Goal: Check status

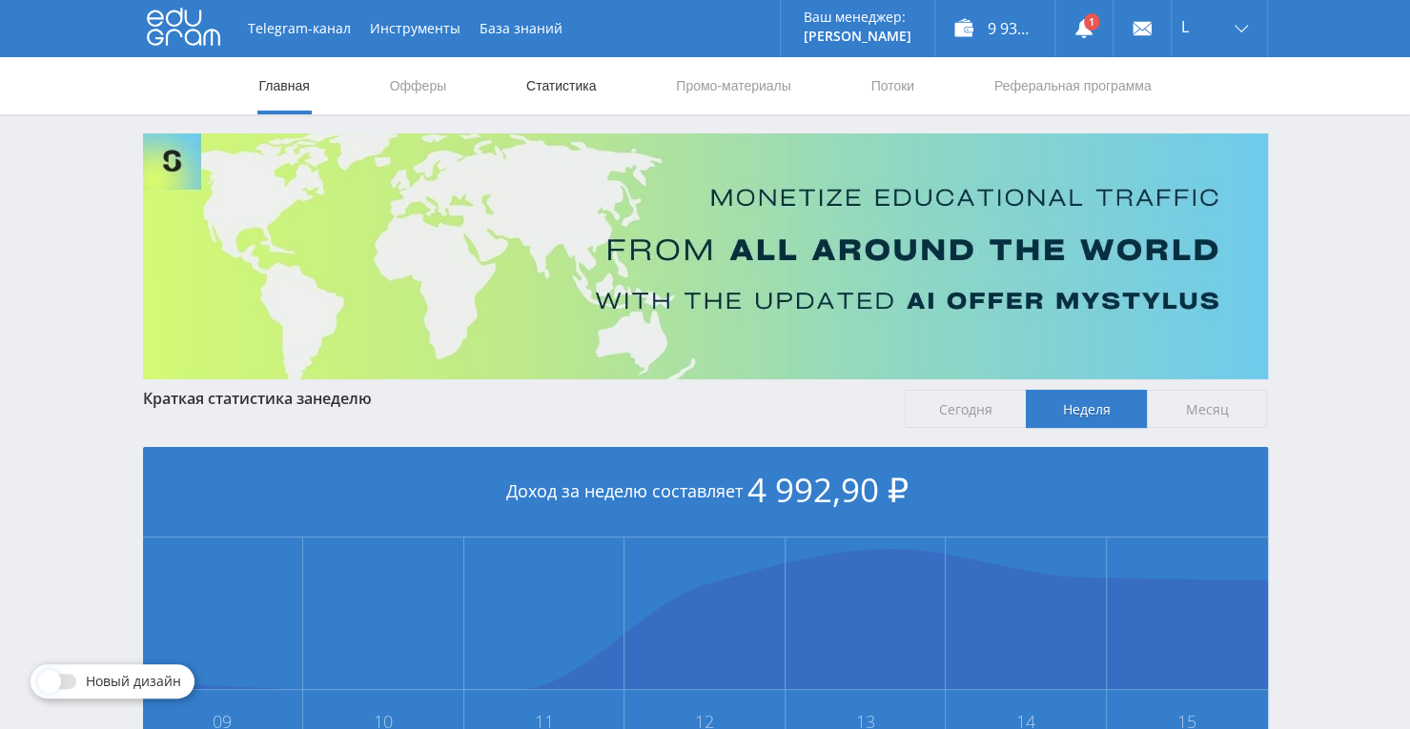
click at [534, 79] on link "Статистика" at bounding box center [561, 85] width 74 height 57
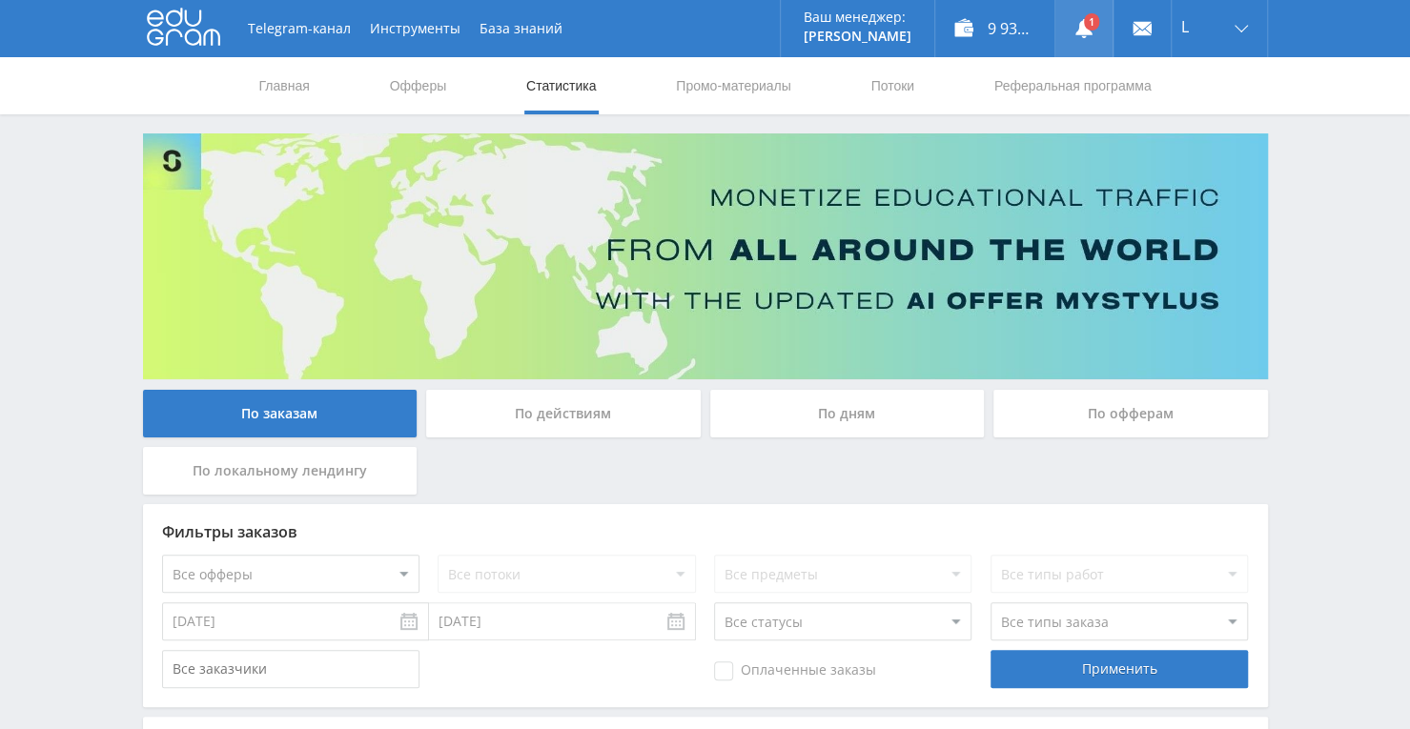
click at [1073, 20] on link at bounding box center [1083, 28] width 57 height 57
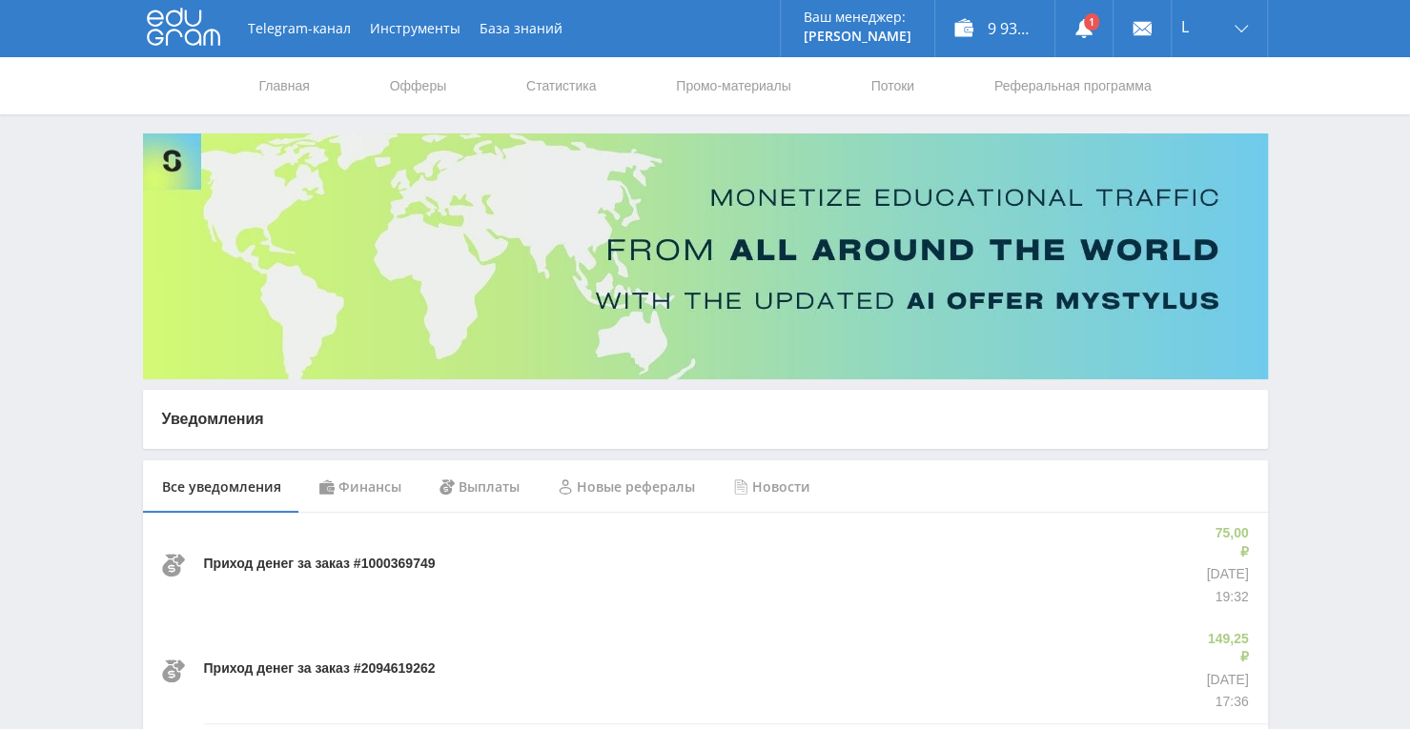
click at [924, 552] on div "Приход денег за заказ #1000369749" at bounding box center [696, 565] width 984 height 105
click at [1079, 32] on use at bounding box center [1083, 28] width 17 height 19
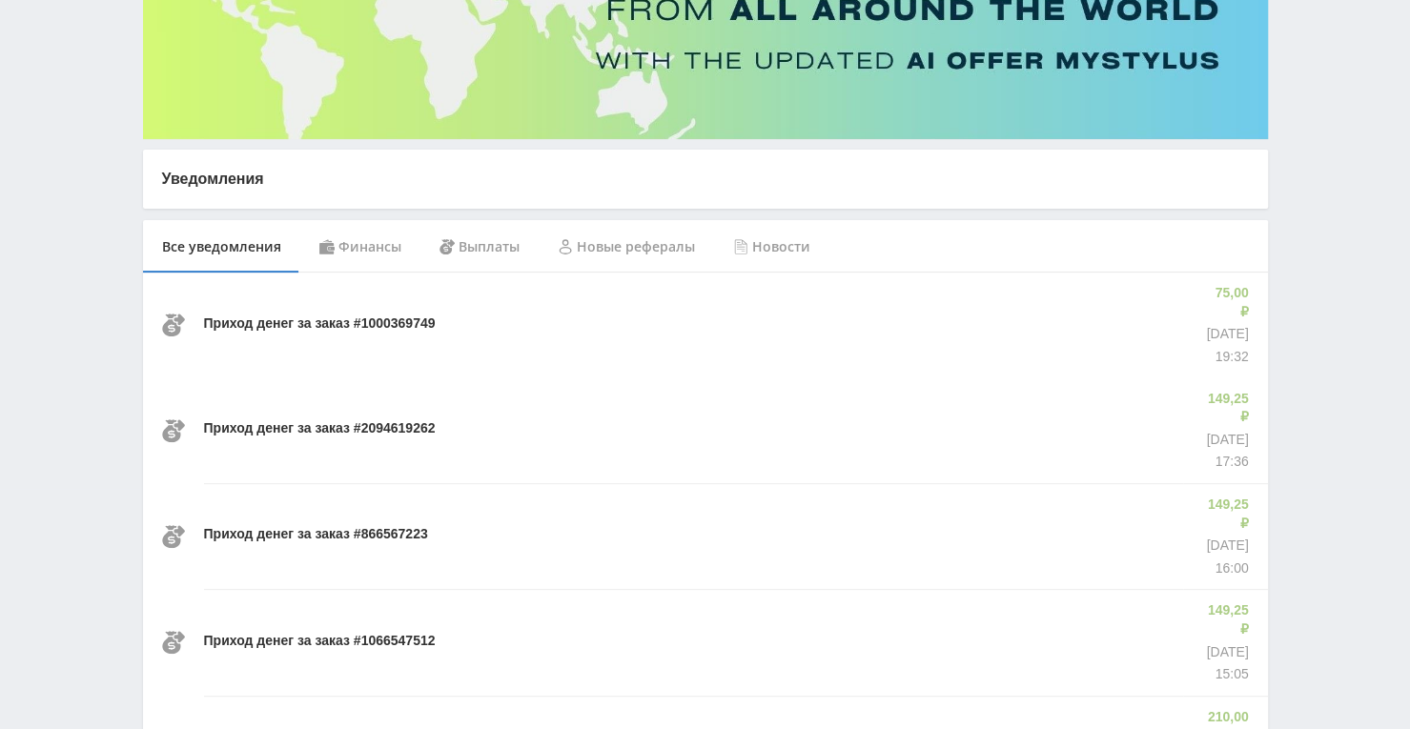
scroll to position [286, 0]
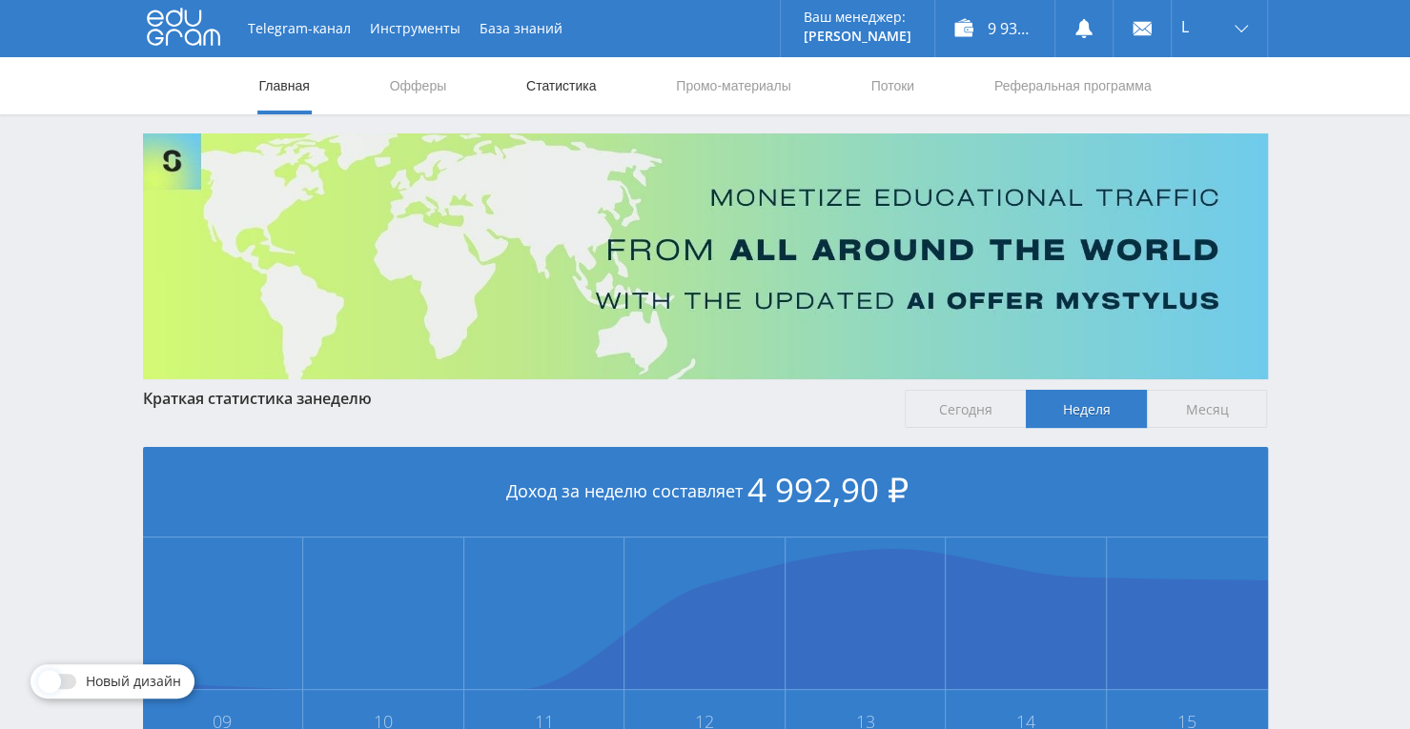
click at [545, 85] on link "Статистика" at bounding box center [561, 85] width 74 height 57
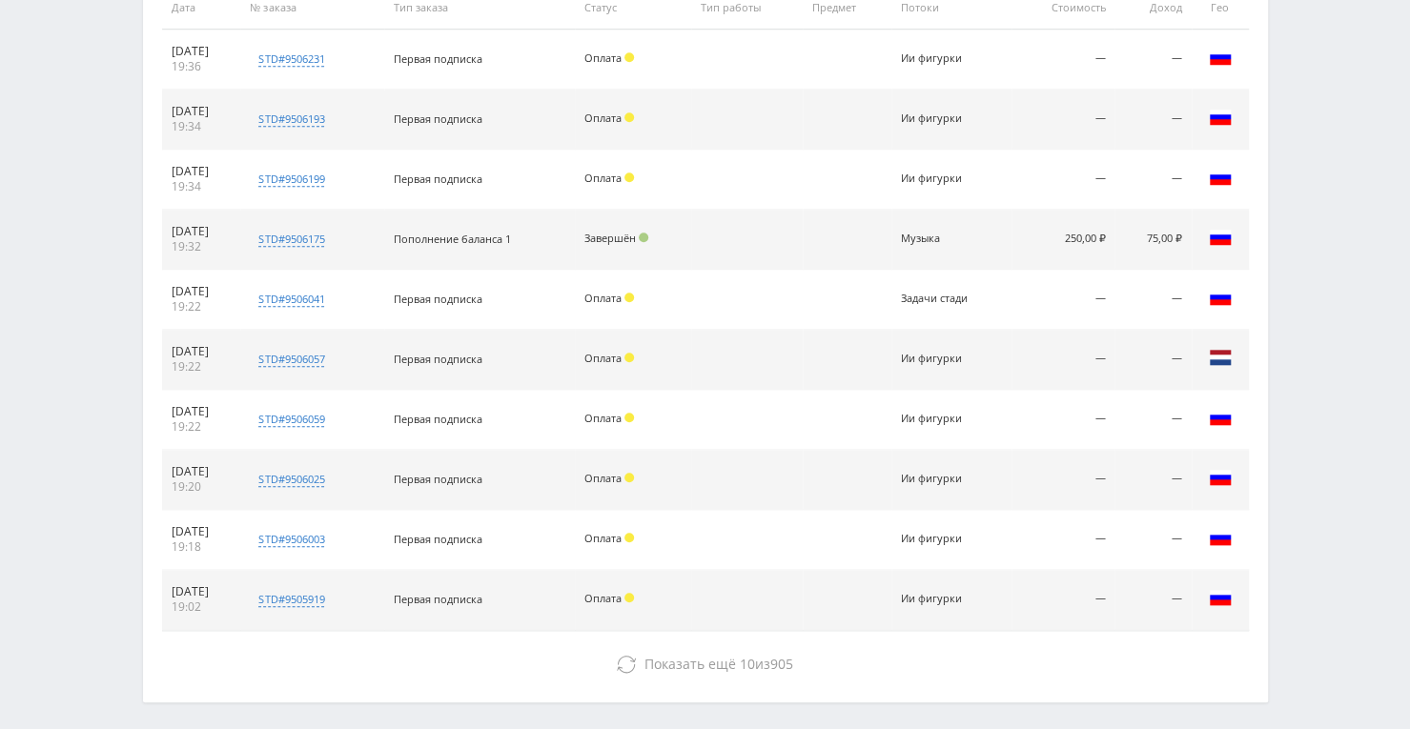
scroll to position [816, 0]
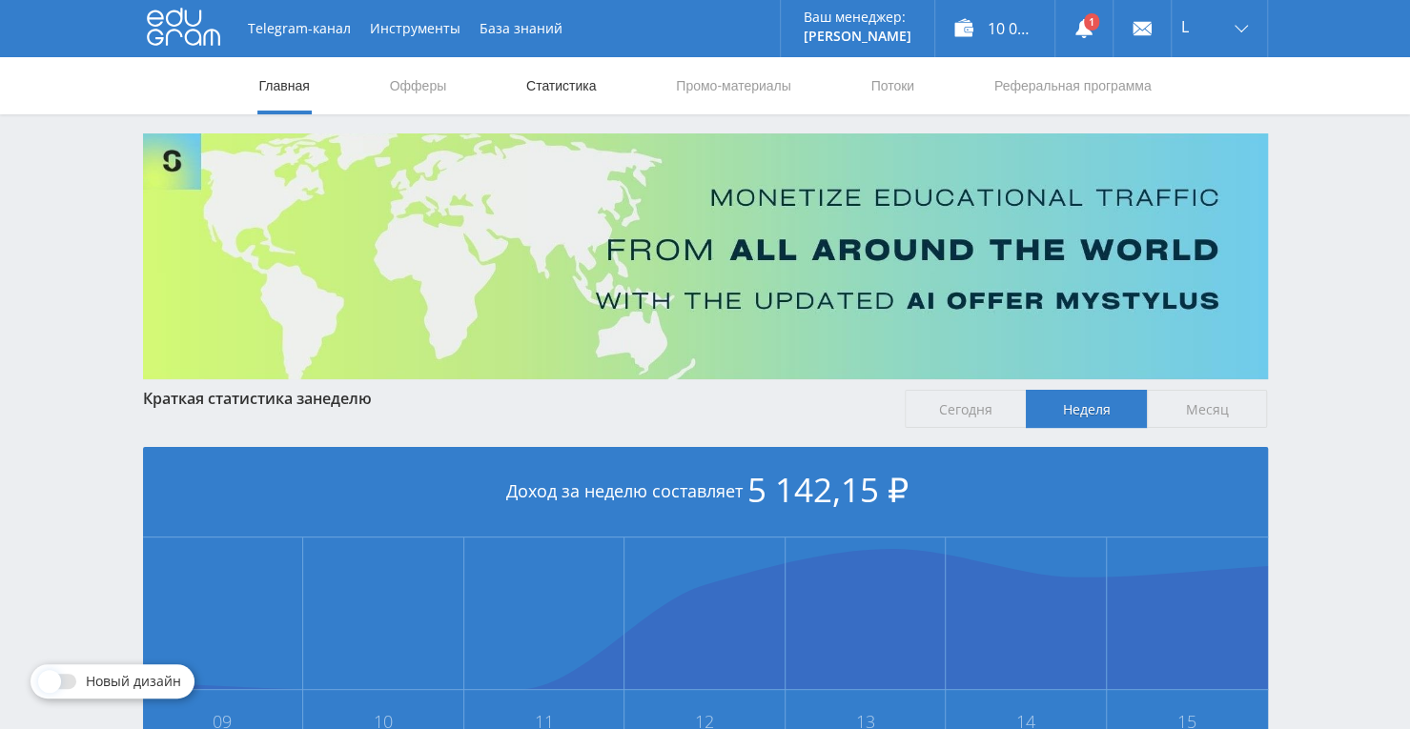
click at [570, 87] on link "Статистика" at bounding box center [561, 85] width 74 height 57
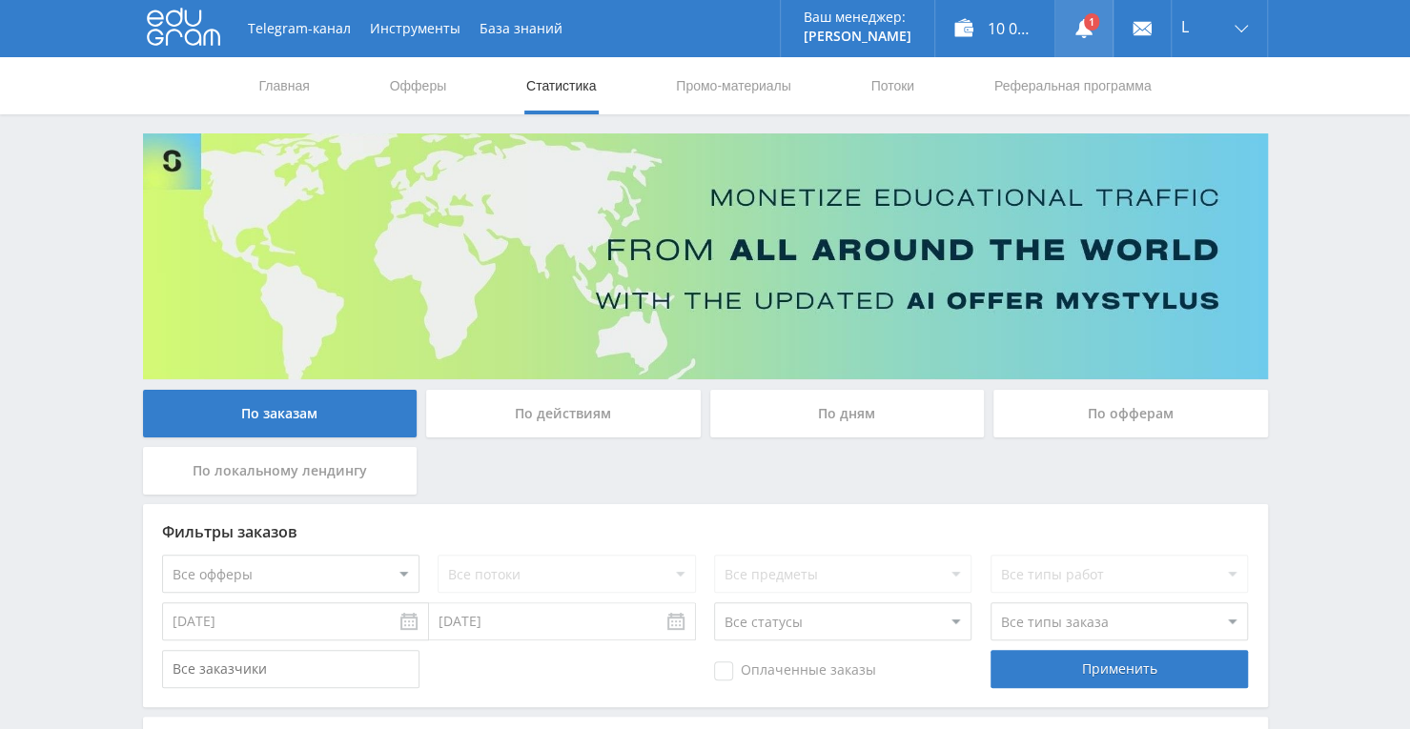
click at [1092, 28] on link at bounding box center [1083, 28] width 57 height 57
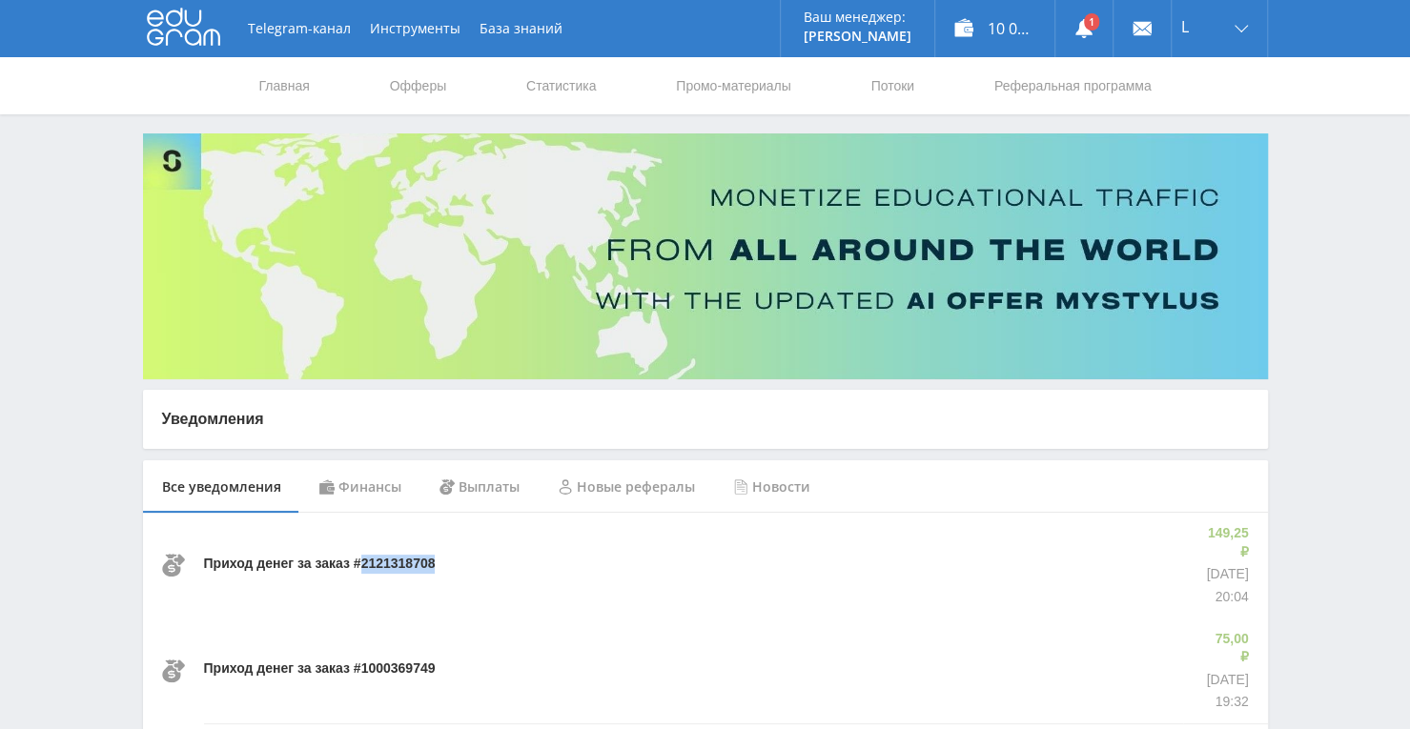
drag, startPoint x: 469, startPoint y: 556, endPoint x: 364, endPoint y: 556, distance: 104.9
click at [364, 556] on div "Приход денег за заказ #2121318708" at bounding box center [693, 565] width 979 height 105
copy p "2121318708"
click at [577, 85] on link "Статистика" at bounding box center [561, 85] width 74 height 57
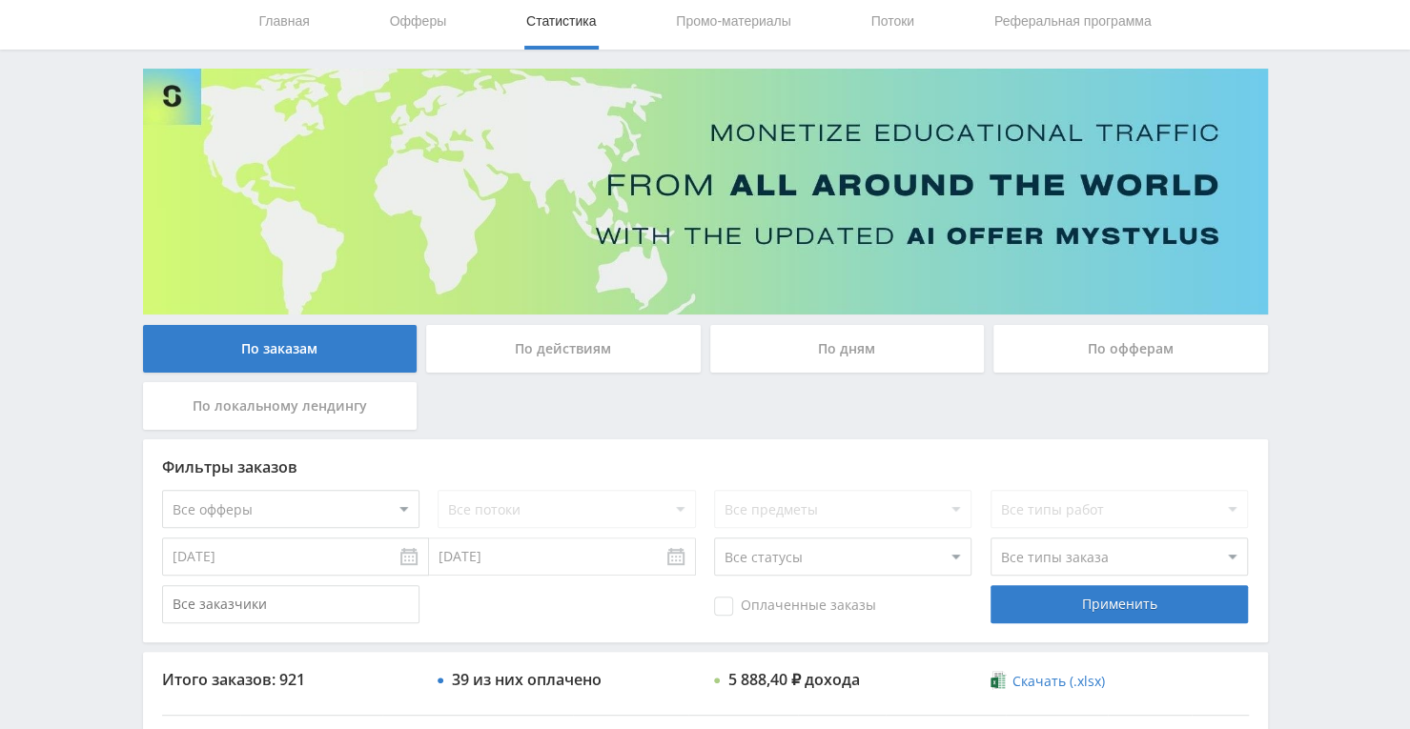
scroll to position [95, 0]
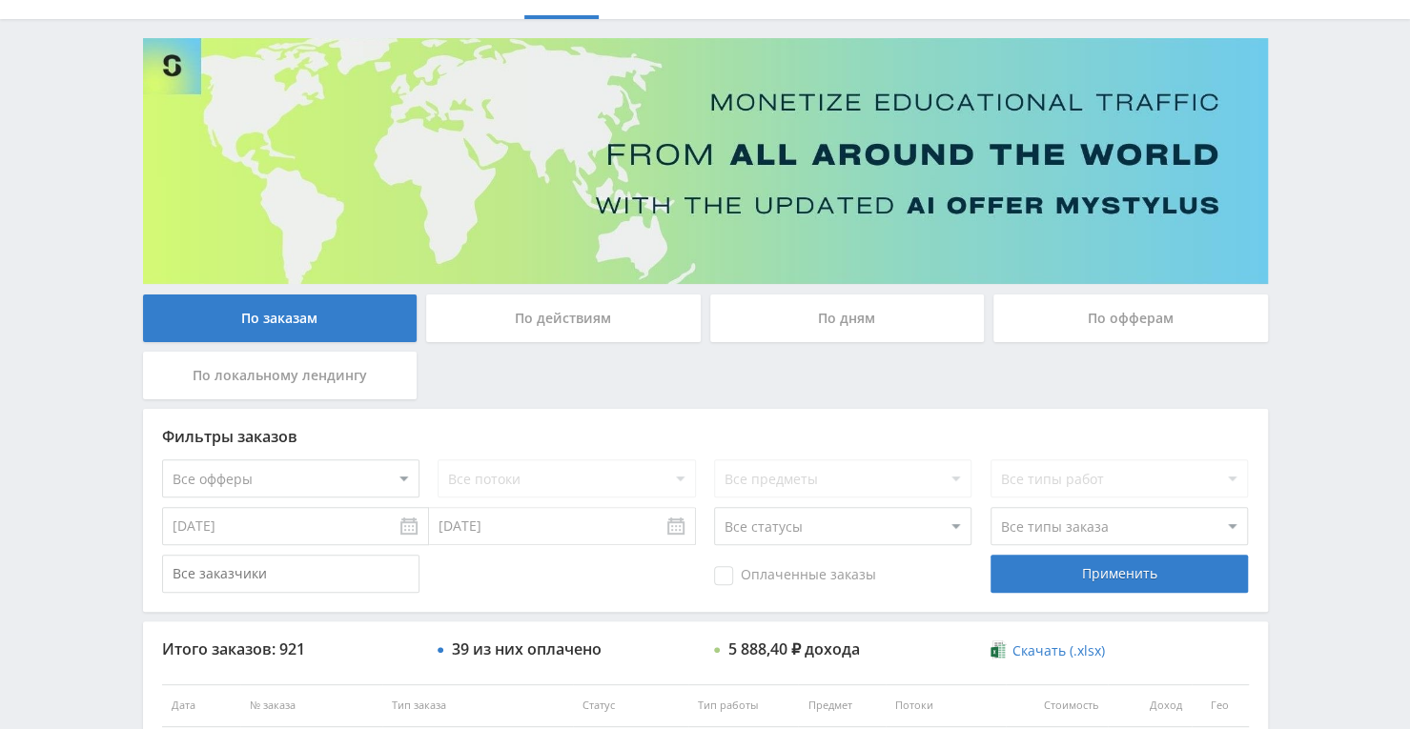
click at [385, 572] on input "text" at bounding box center [290, 574] width 257 height 38
paste input "2121318708"
type input "2121318708"
click at [1041, 566] on div "Применить" at bounding box center [1118, 574] width 257 height 38
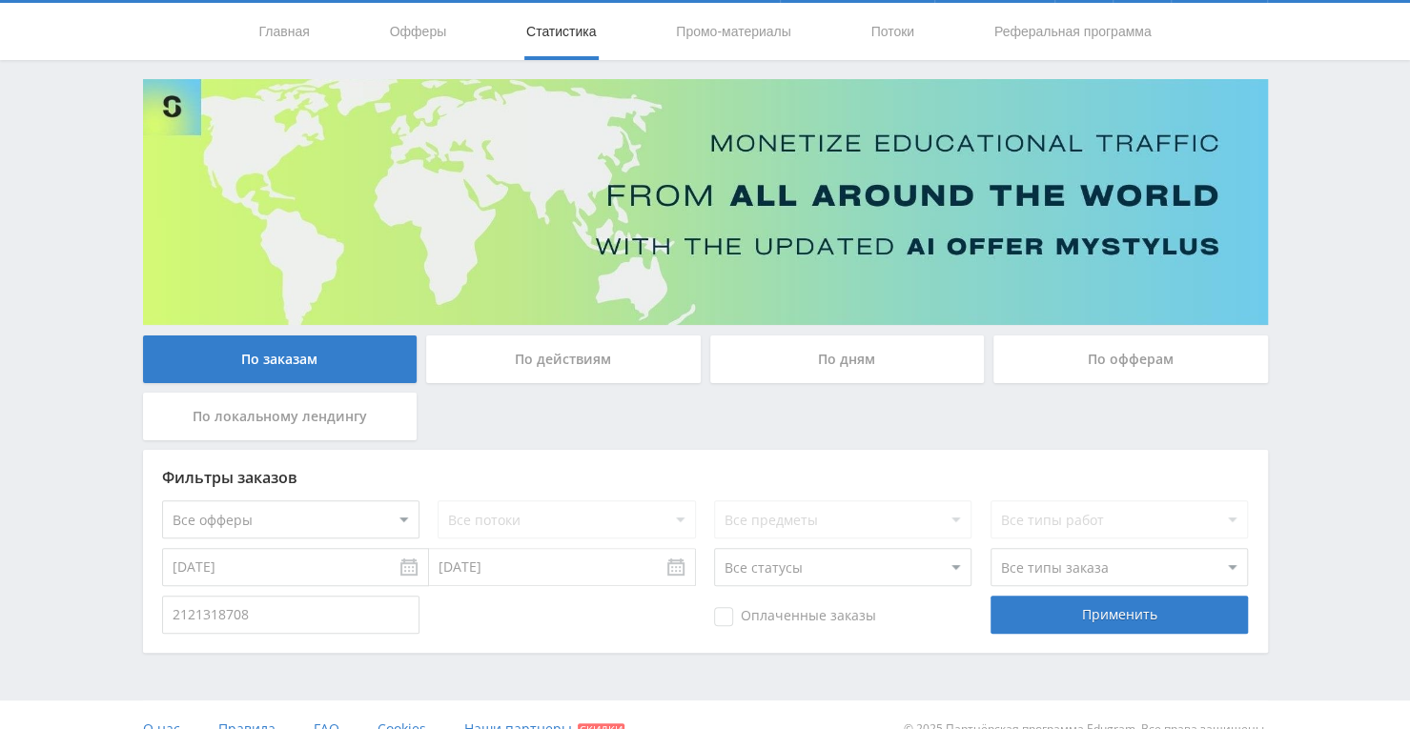
scroll to position [82, 0]
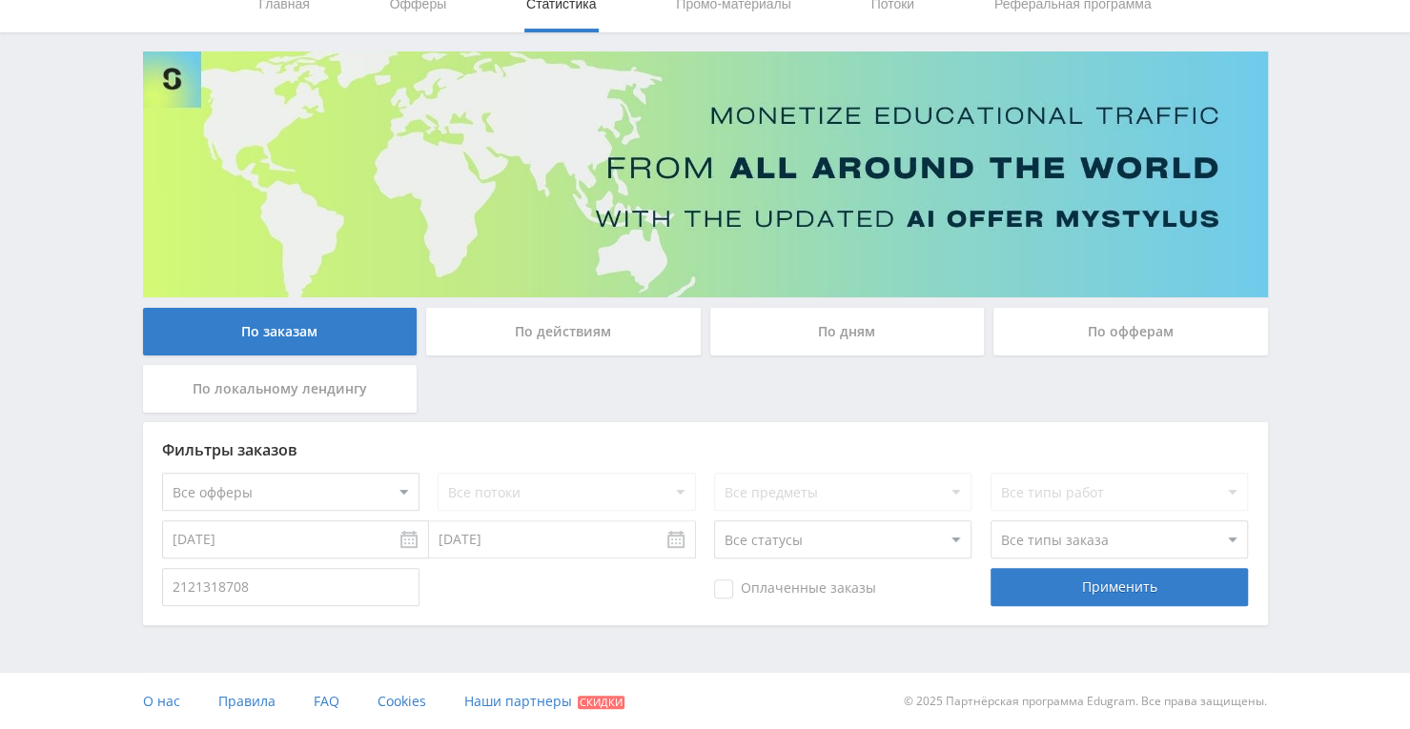
click at [723, 589] on span "Оплаченные заказы" at bounding box center [795, 589] width 162 height 19
click at [0, 0] on input "Оплаченные заказы" at bounding box center [0, 0] width 0 height 0
click at [1021, 582] on div "Применить" at bounding box center [1118, 587] width 257 height 38
click at [1005, 600] on div "Применить" at bounding box center [1118, 587] width 257 height 38
drag, startPoint x: 337, startPoint y: 578, endPoint x: 142, endPoint y: 582, distance: 194.5
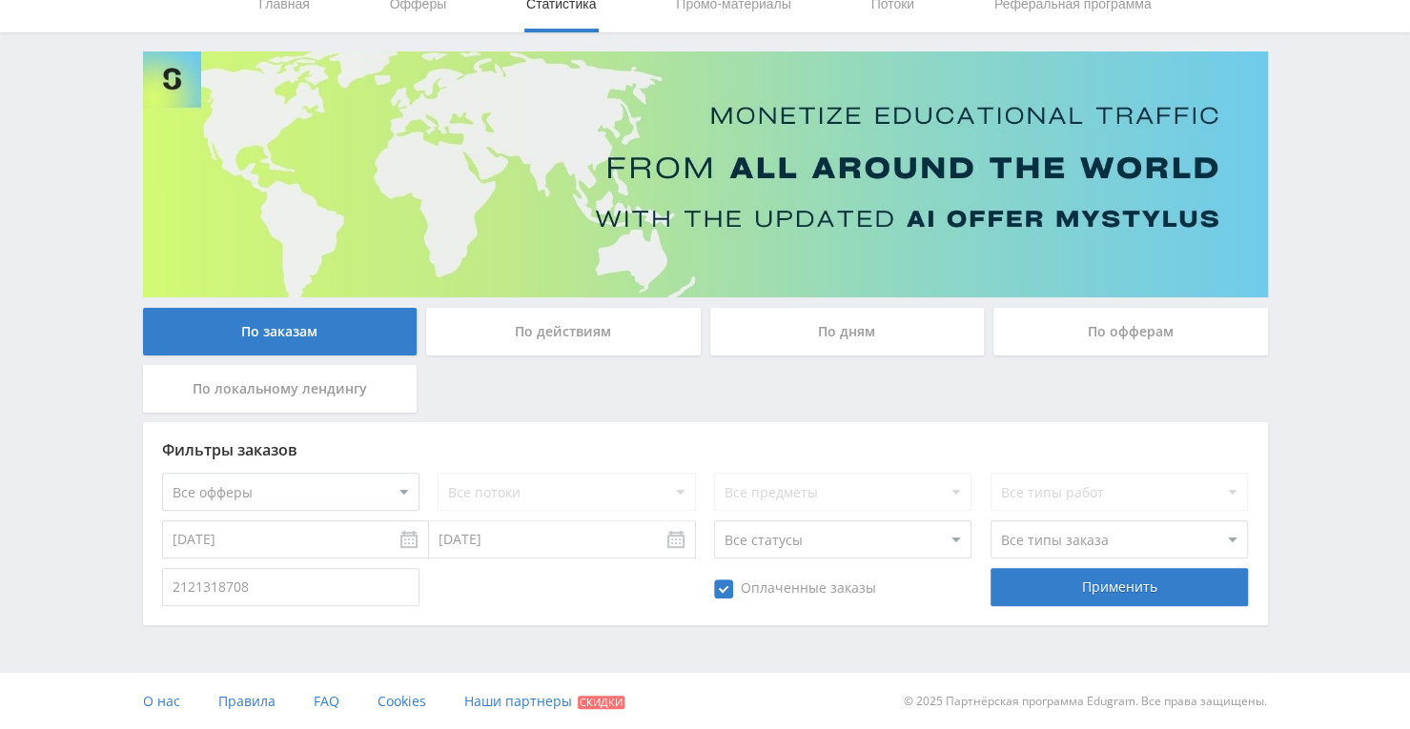
click at [143, 582] on div "Фильтры заказов Все офферы MyStylus MyStylus - Revshare Кампус AI Studybay Авто…" at bounding box center [705, 523] width 1125 height 203
click at [1017, 591] on div "Применить" at bounding box center [1118, 587] width 257 height 38
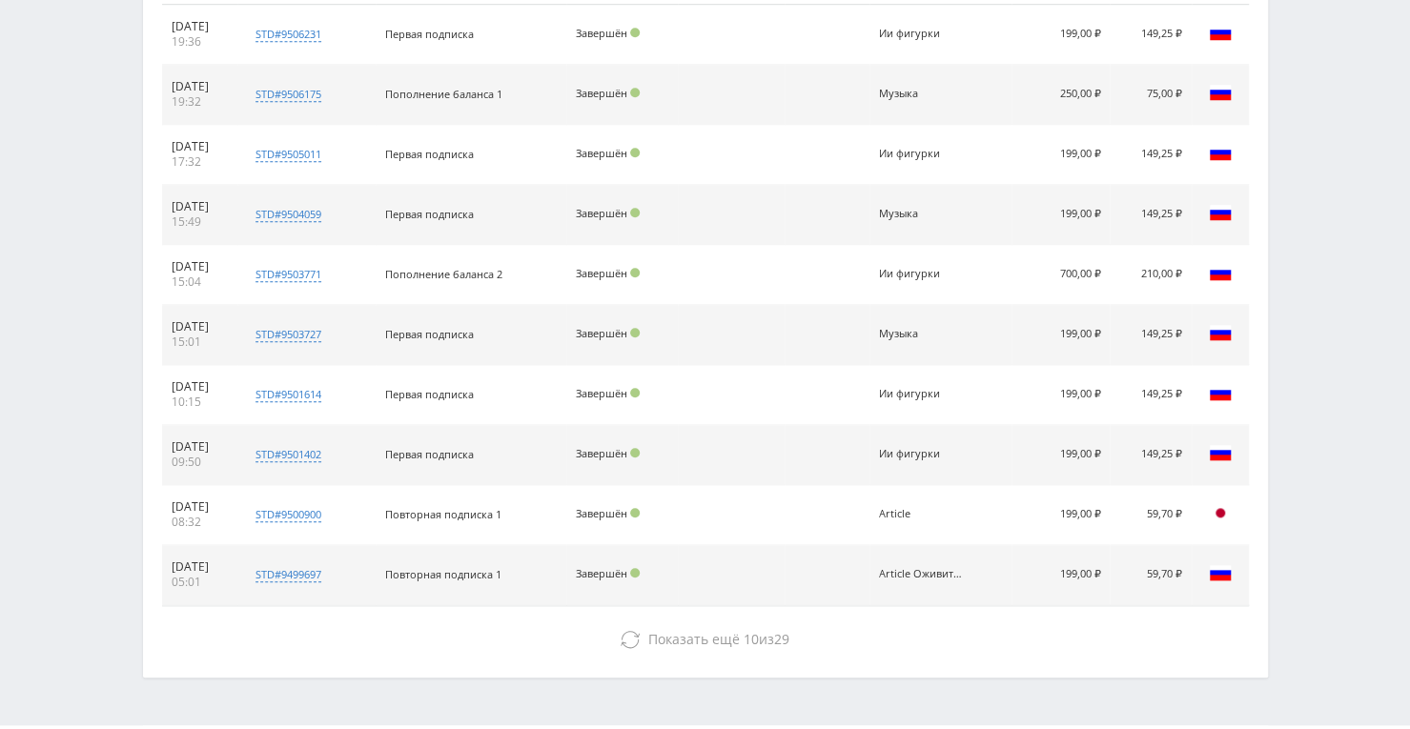
scroll to position [845, 0]
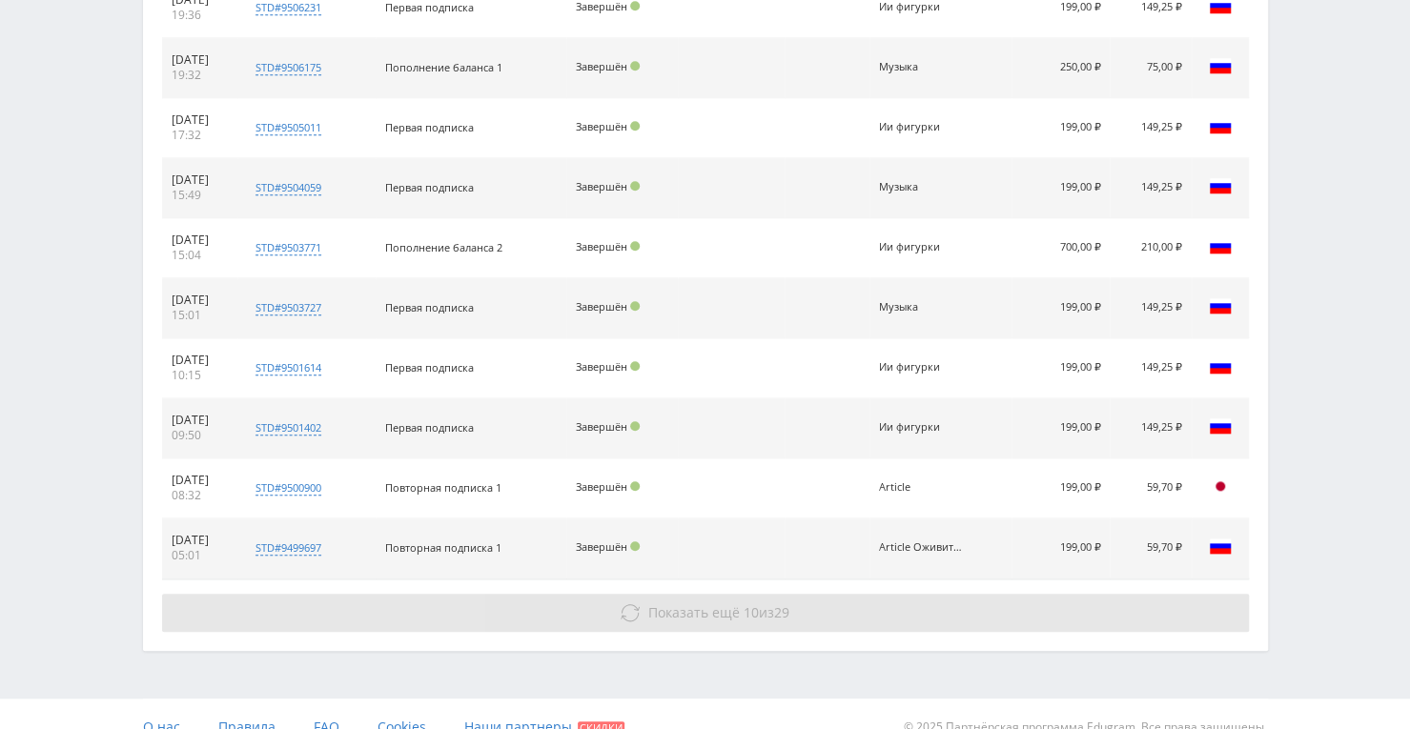
click at [771, 620] on button "Показать ещё 10 из 29" at bounding box center [705, 613] width 1087 height 38
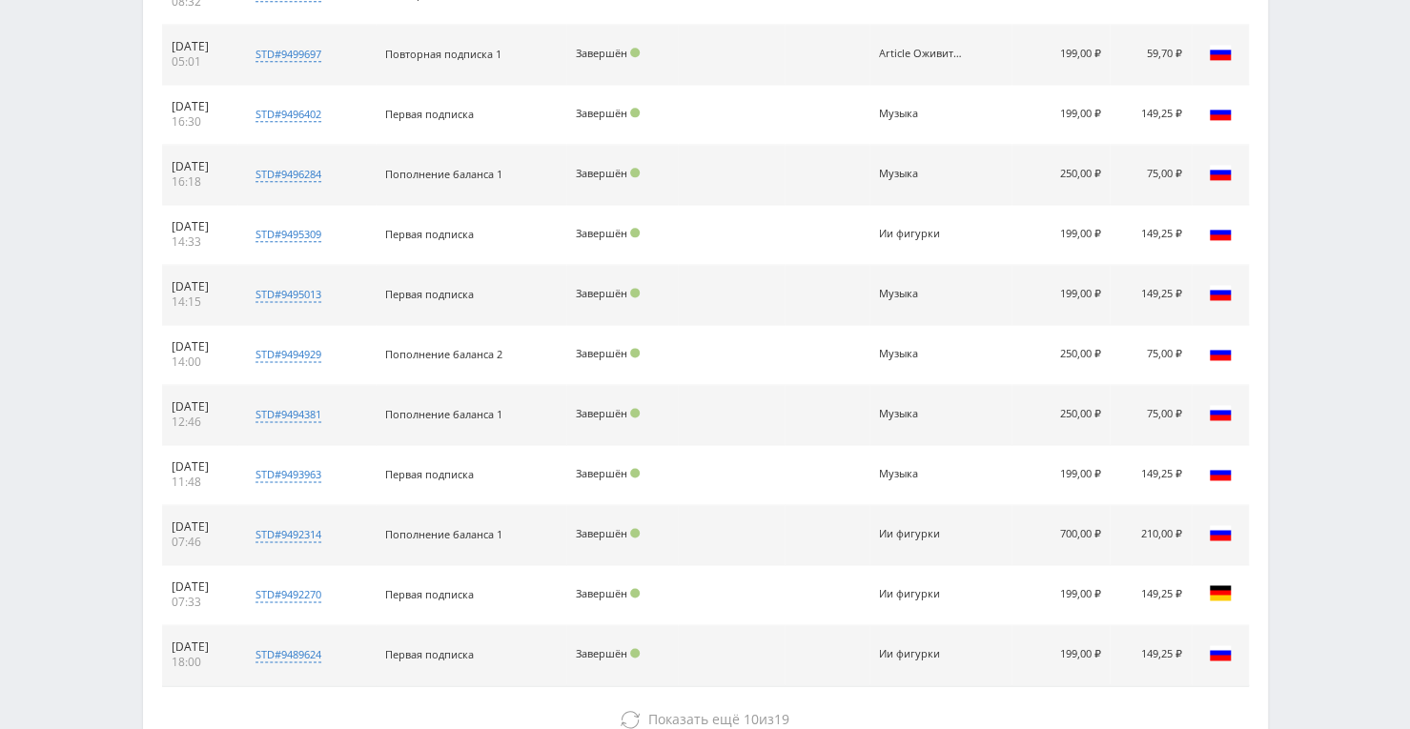
scroll to position [1464, 0]
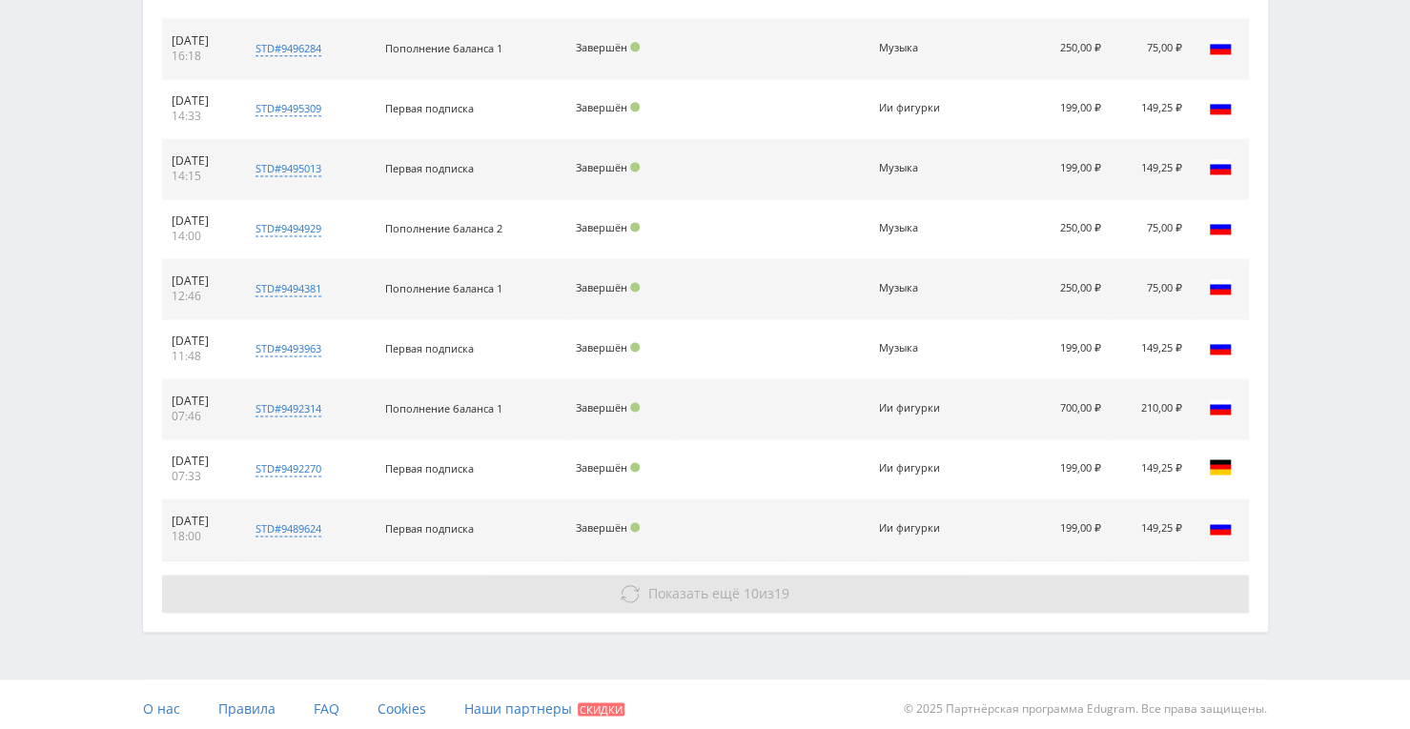
click at [756, 602] on button "Показать ещё 10 из 19" at bounding box center [705, 594] width 1087 height 38
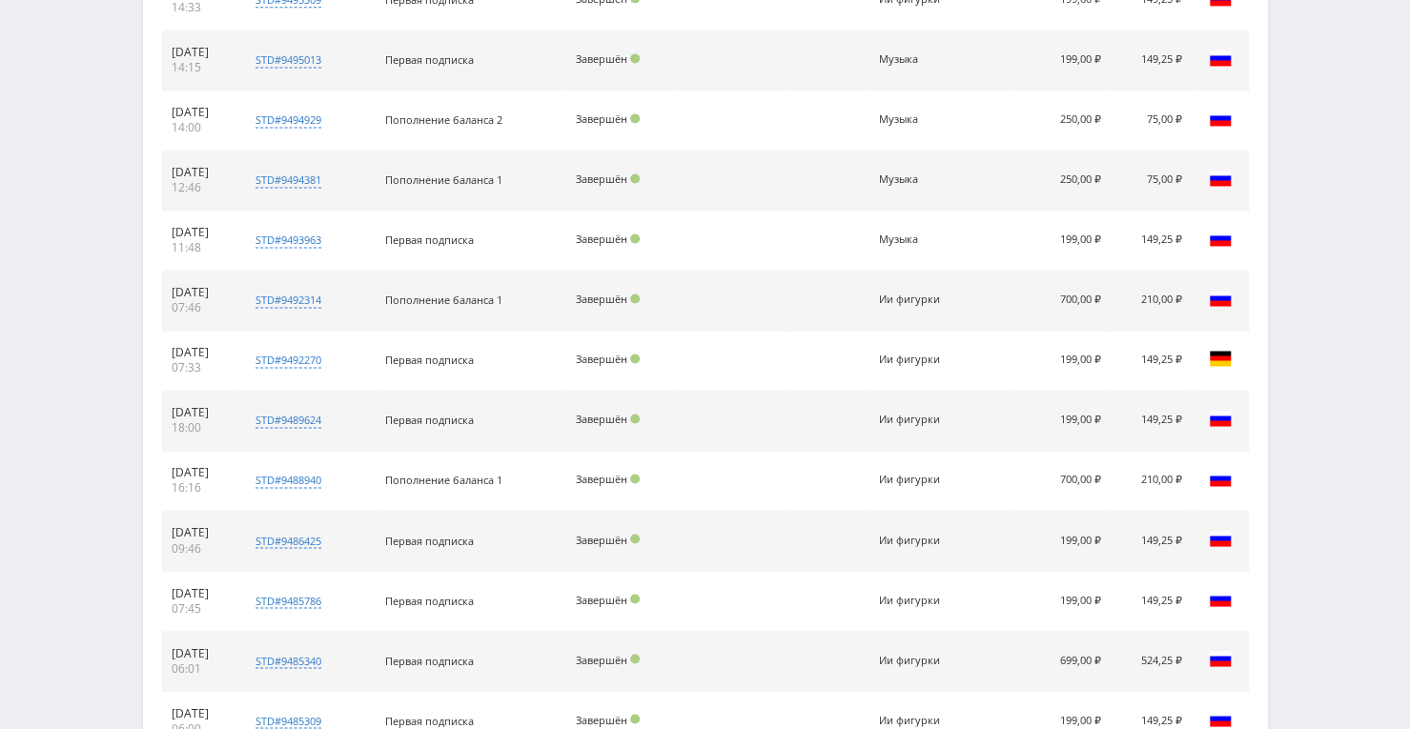
scroll to position [2061, 0]
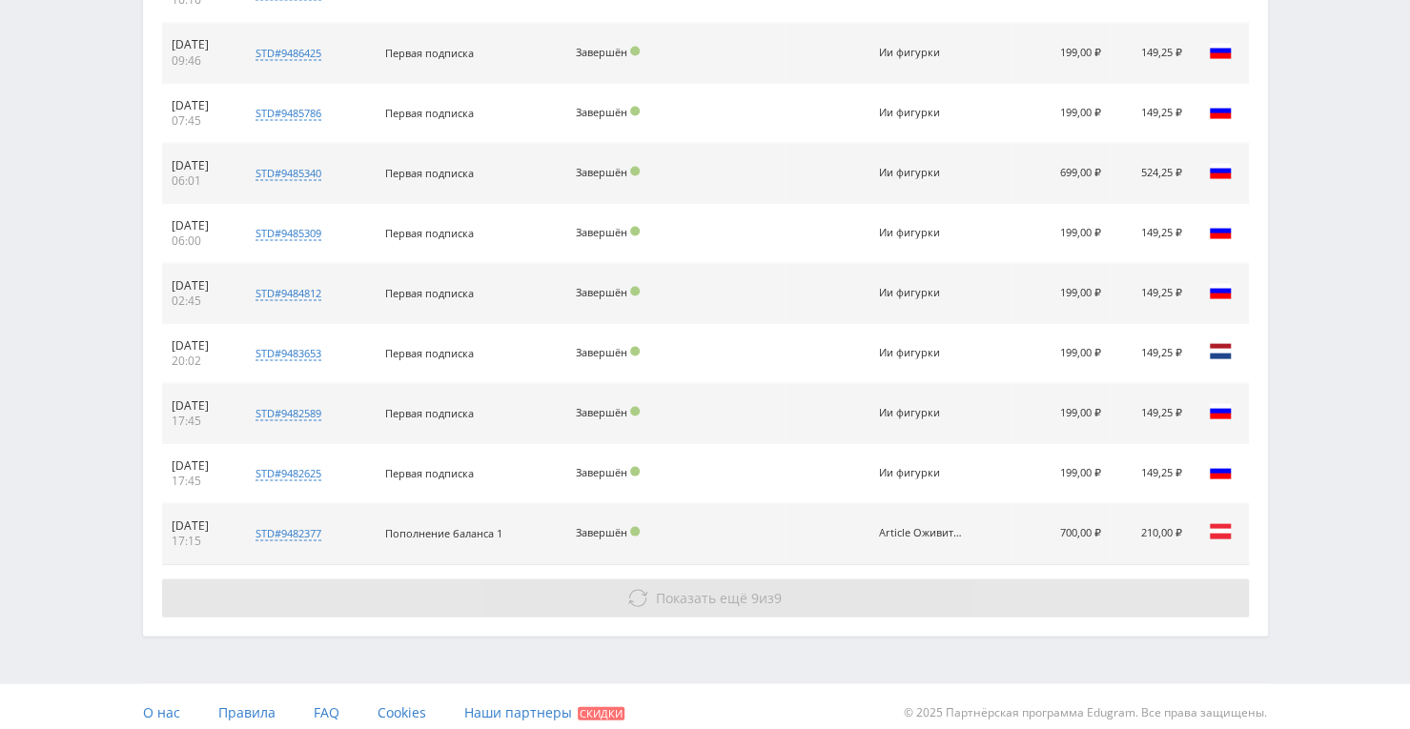
click at [757, 594] on span "Показать ещё 9 из 9" at bounding box center [719, 597] width 126 height 18
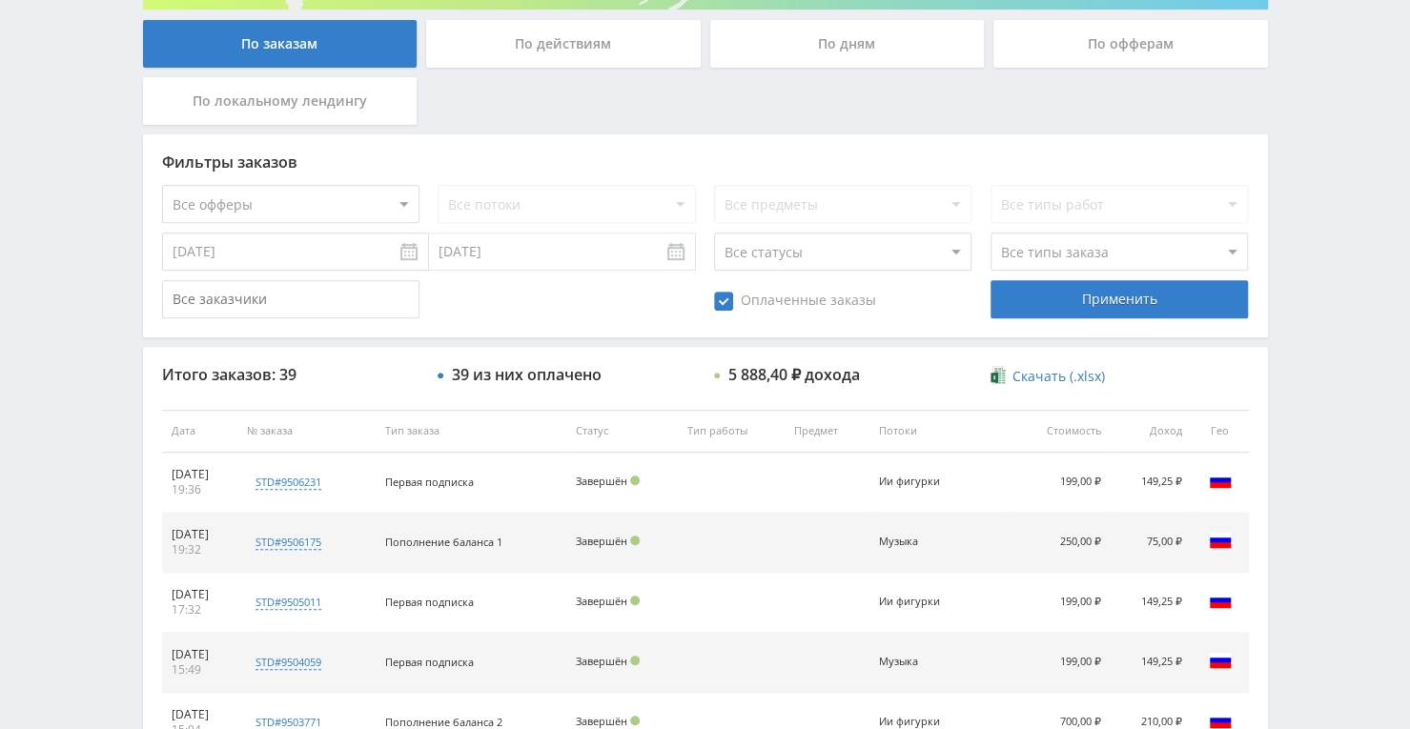
scroll to position [368, 0]
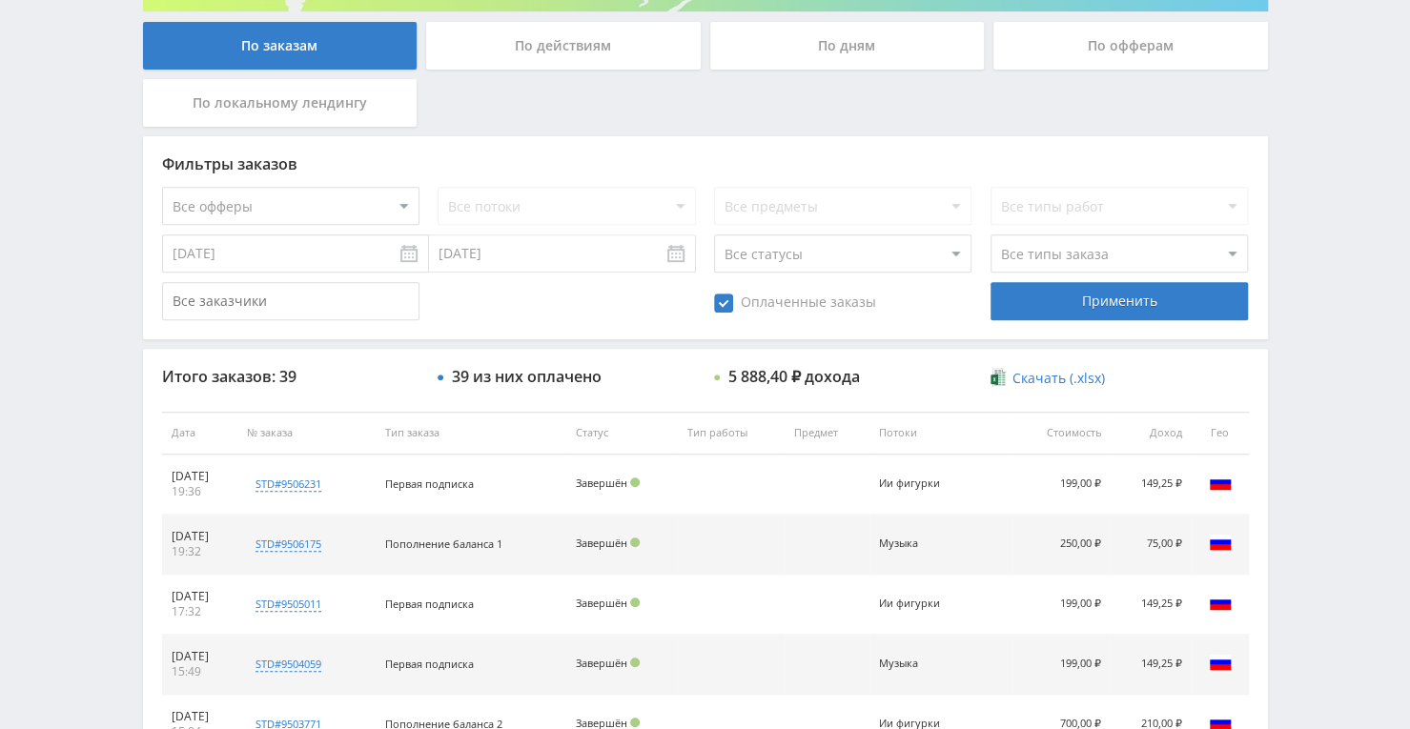
click at [371, 263] on input "08.09.2025" at bounding box center [295, 254] width 267 height 38
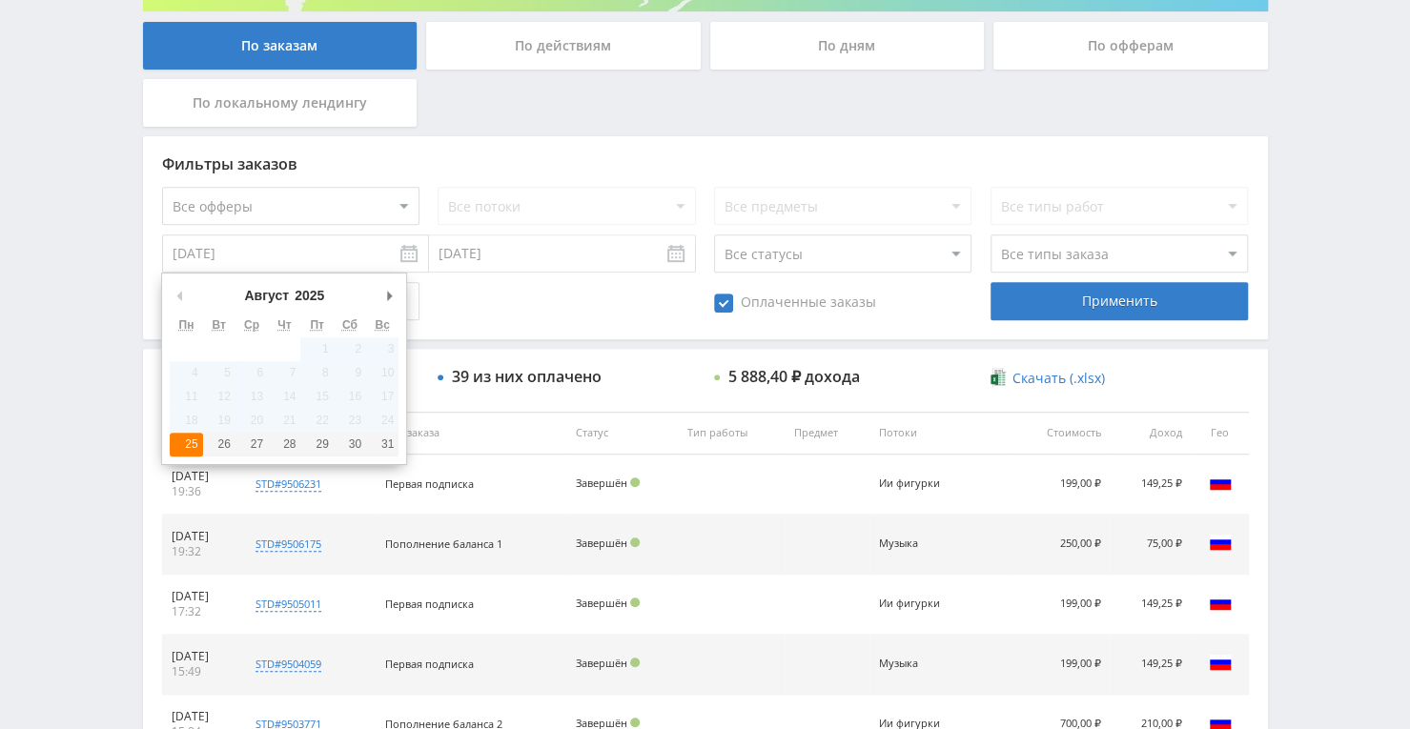
type input "25.08.2025"
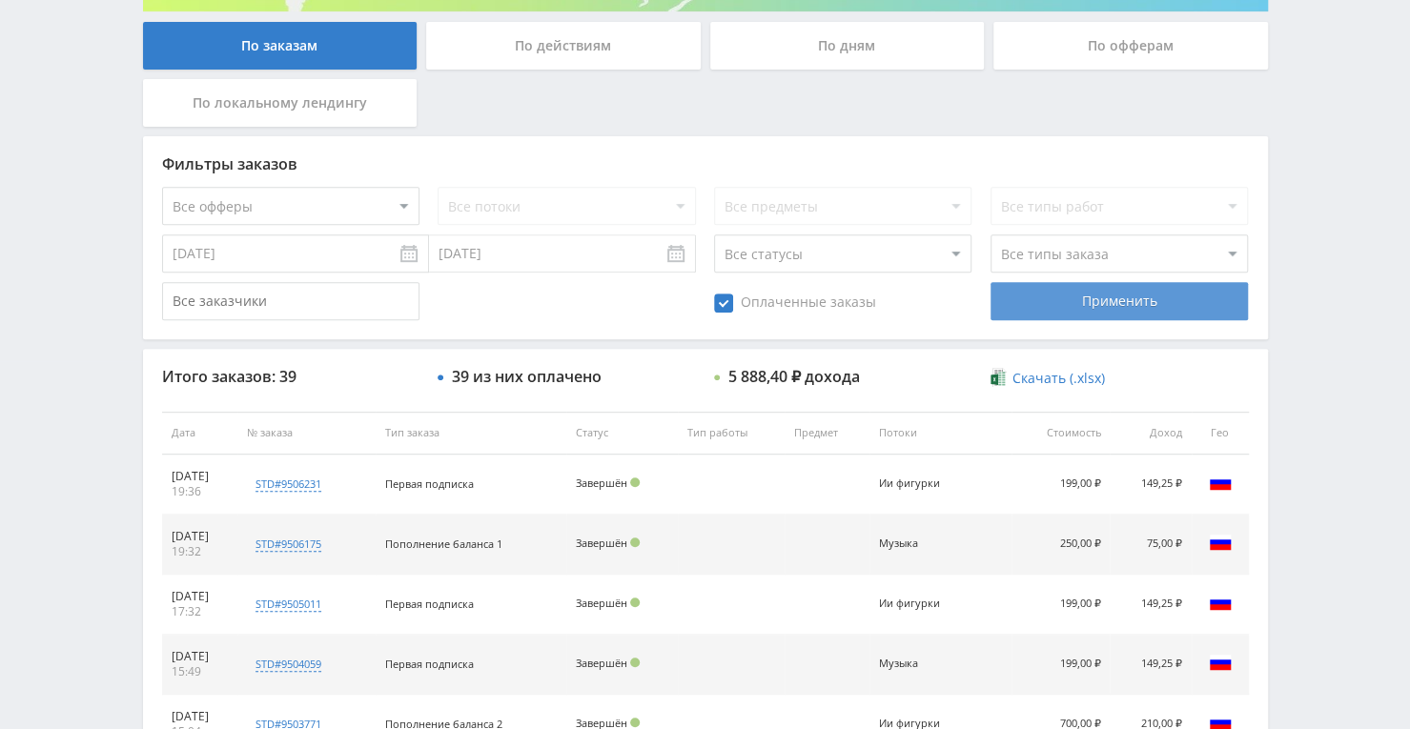
click at [1101, 293] on div "Применить" at bounding box center [1118, 301] width 257 height 38
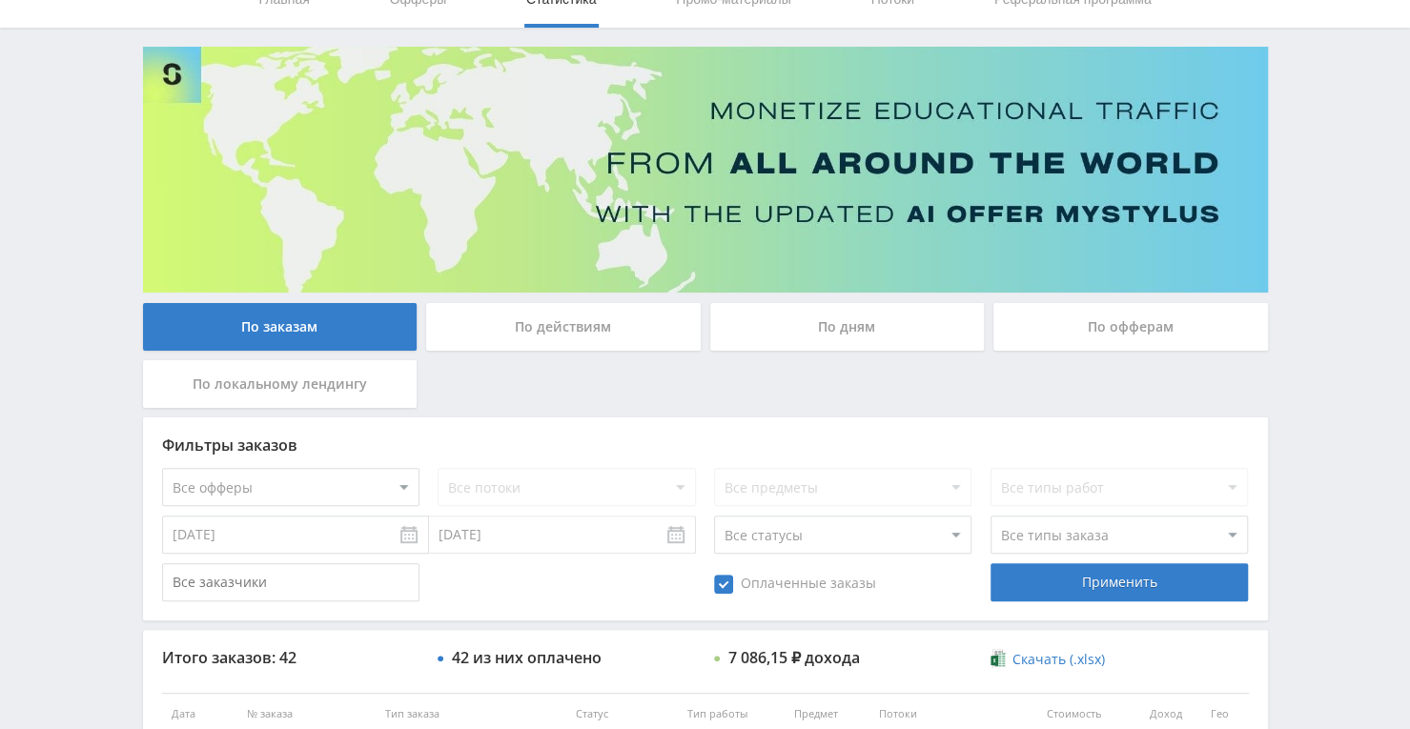
scroll to position [0, 0]
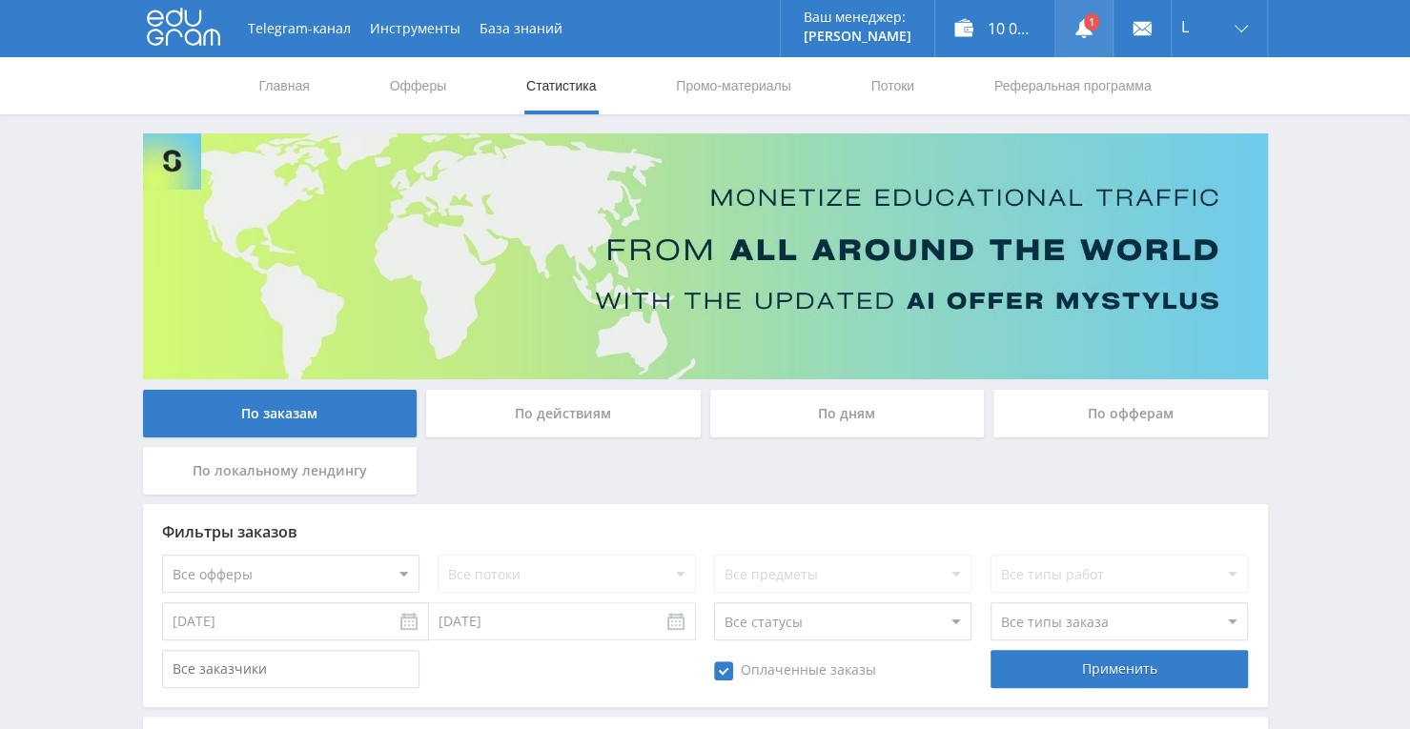
click at [1086, 19] on link at bounding box center [1083, 28] width 57 height 57
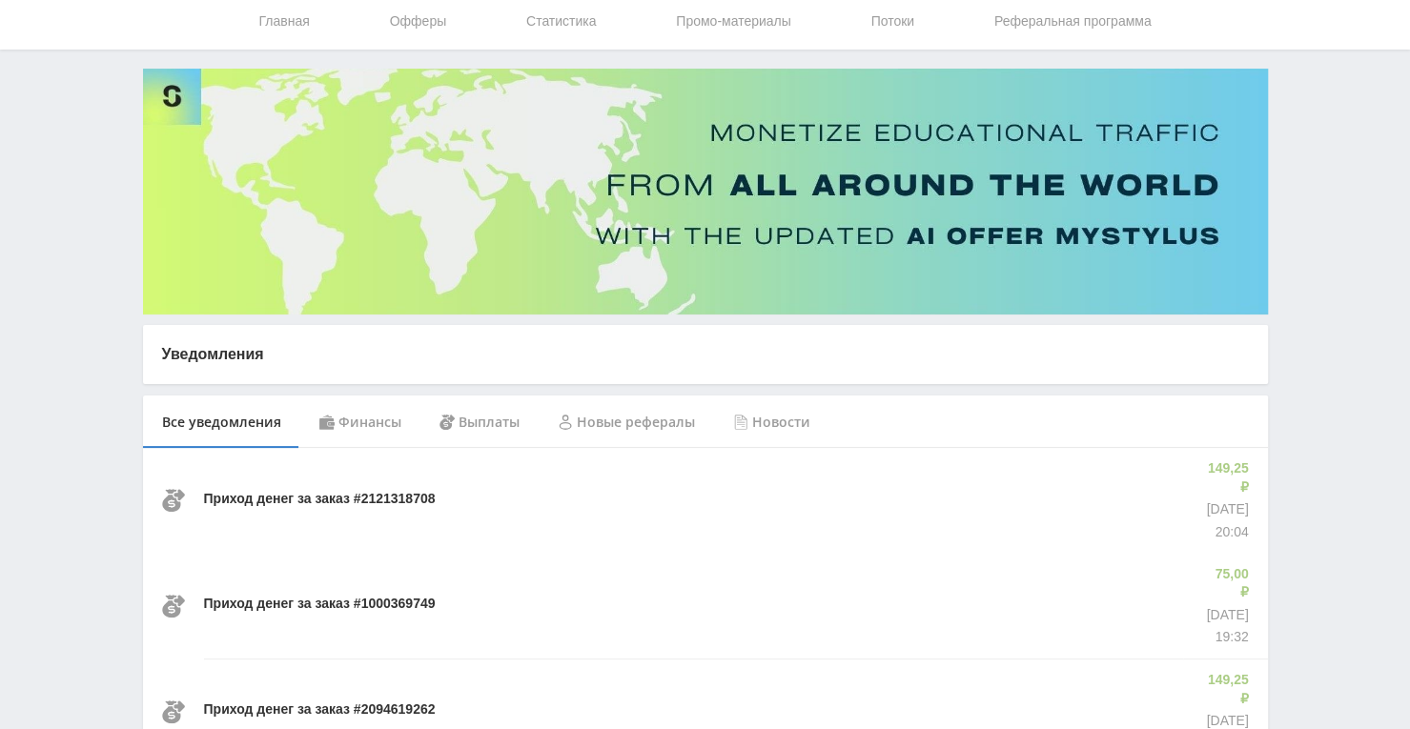
scroll to position [191, 0]
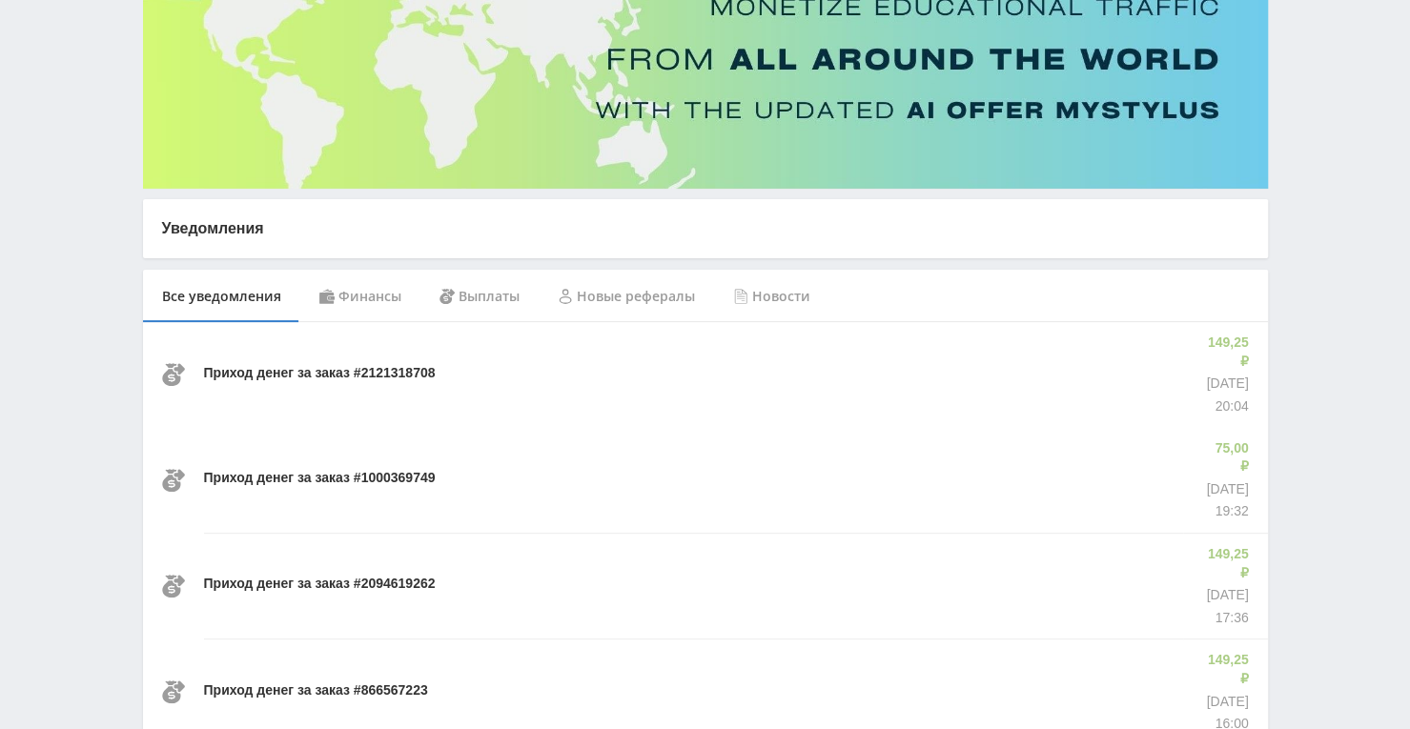
click at [385, 364] on p "Приход денег за заказ #2121318708" at bounding box center [320, 373] width 232 height 19
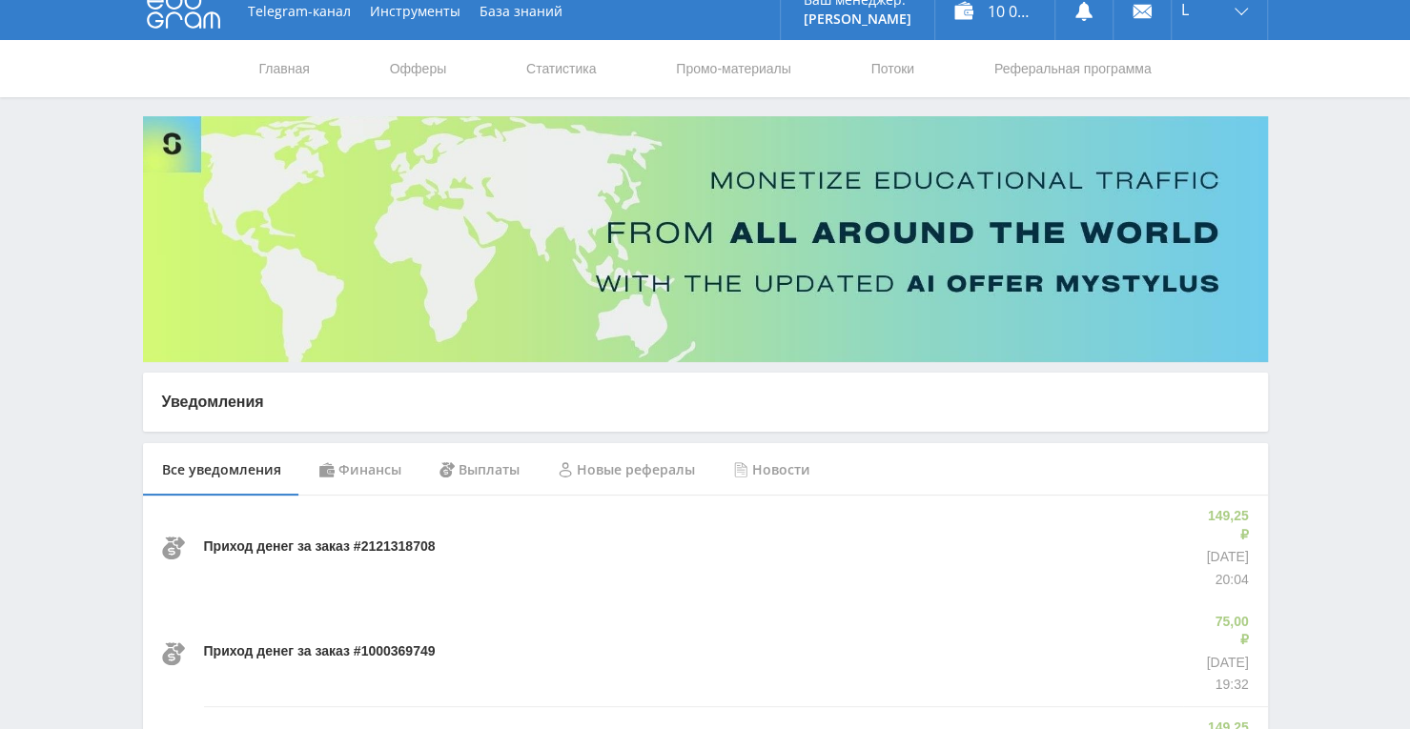
scroll to position [0, 0]
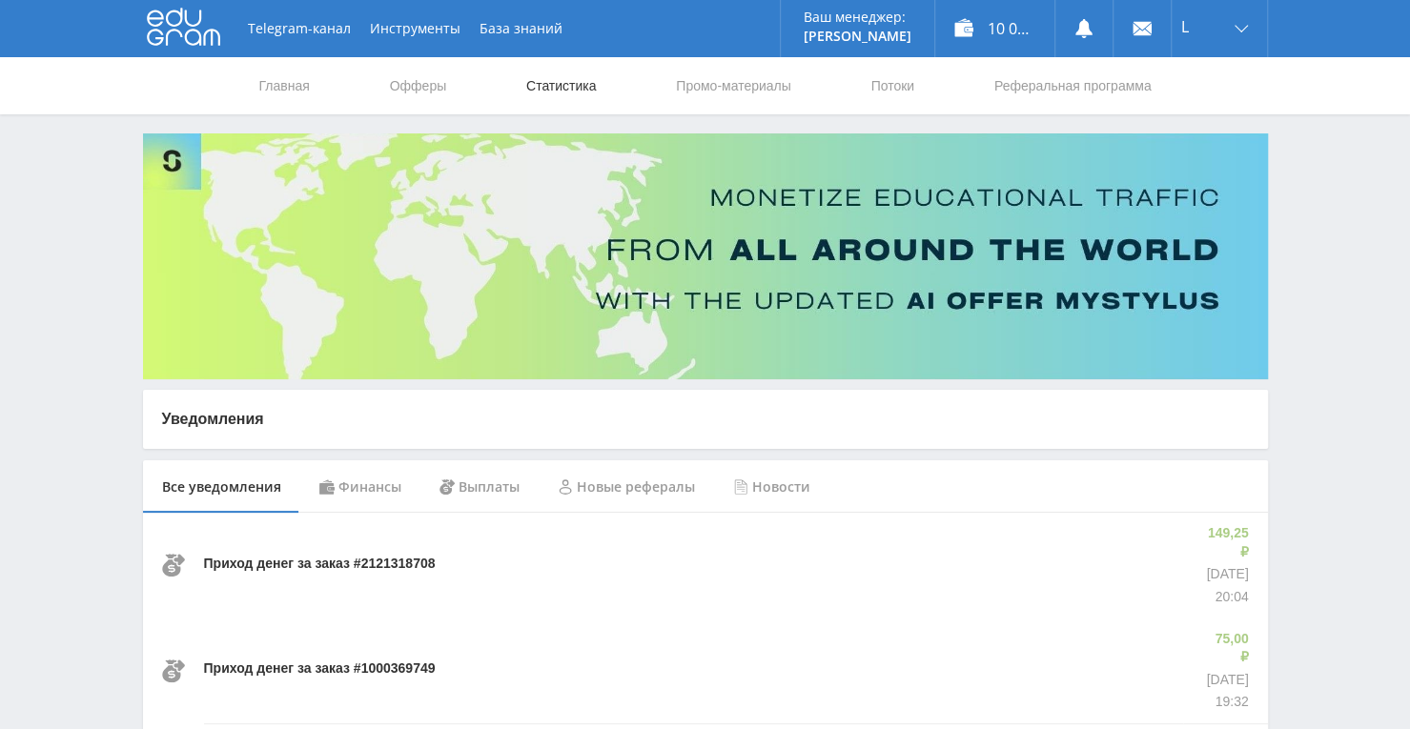
click at [555, 89] on link "Статистика" at bounding box center [561, 85] width 74 height 57
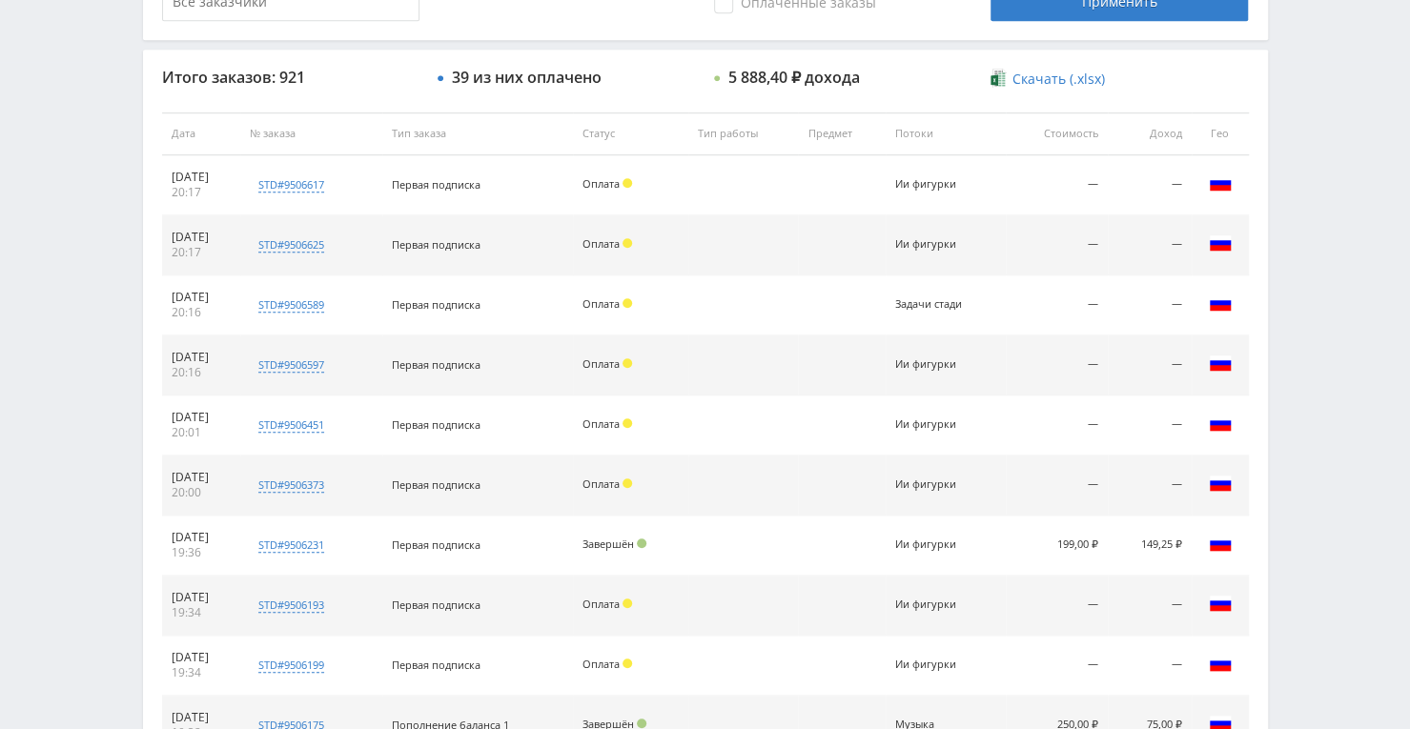
scroll to position [381, 0]
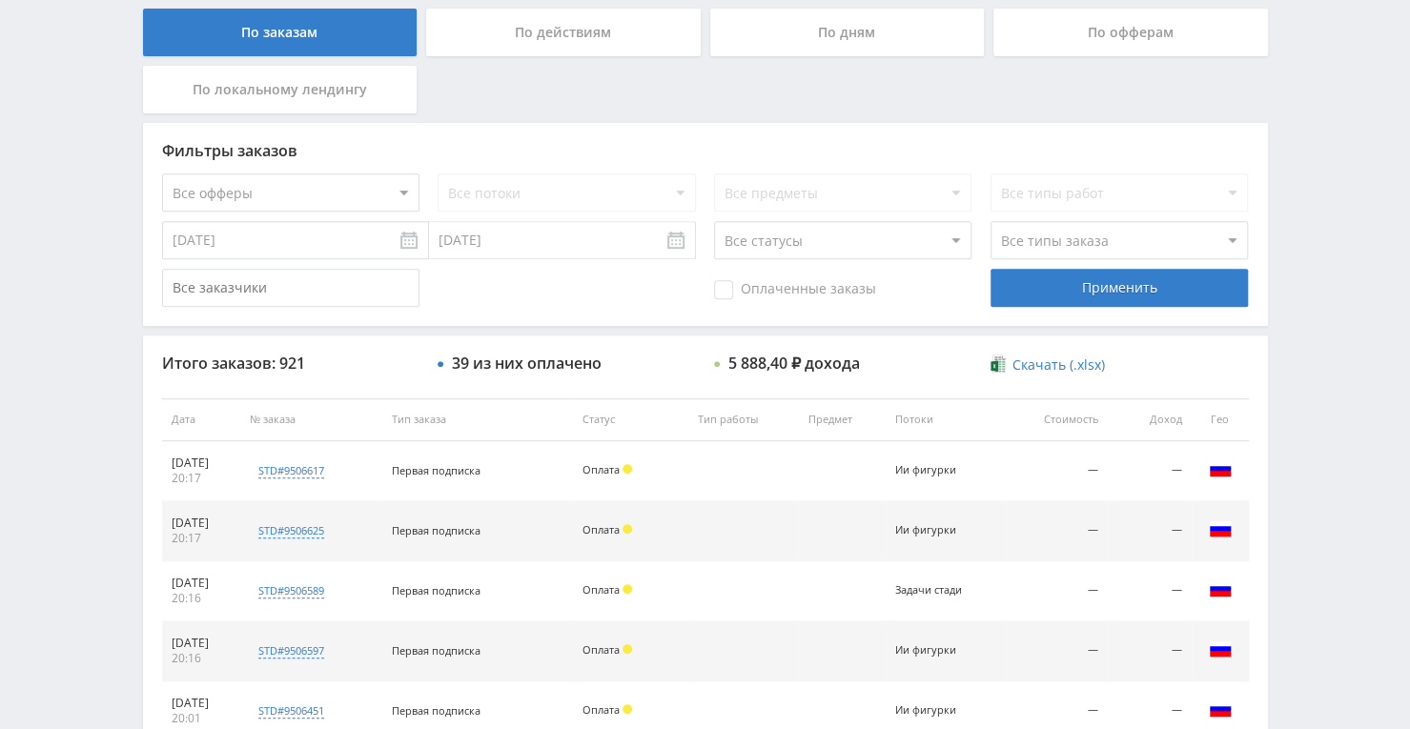
click at [514, 33] on div "По действиям" at bounding box center [563, 33] width 275 height 48
click at [0, 0] on input "По действиям" at bounding box center [0, 0] width 0 height 0
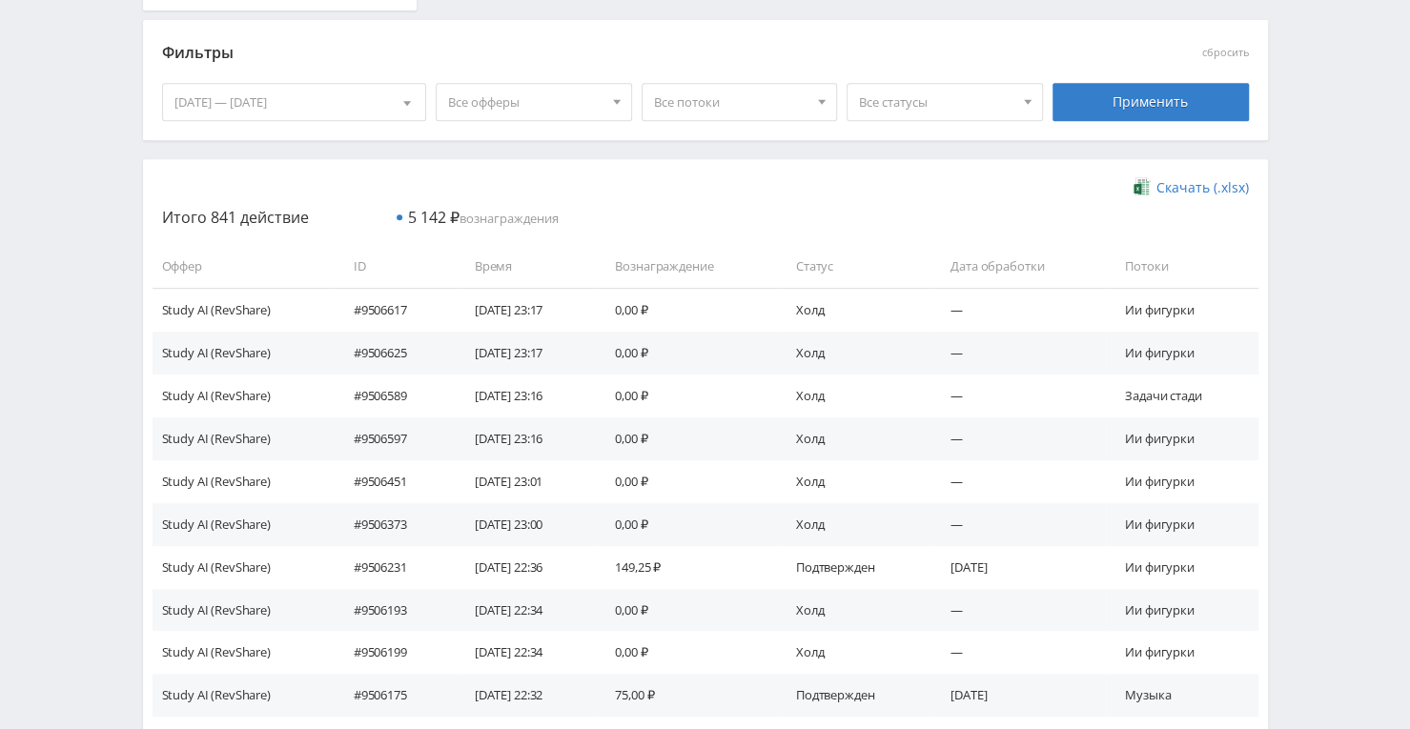
scroll to position [477, 0]
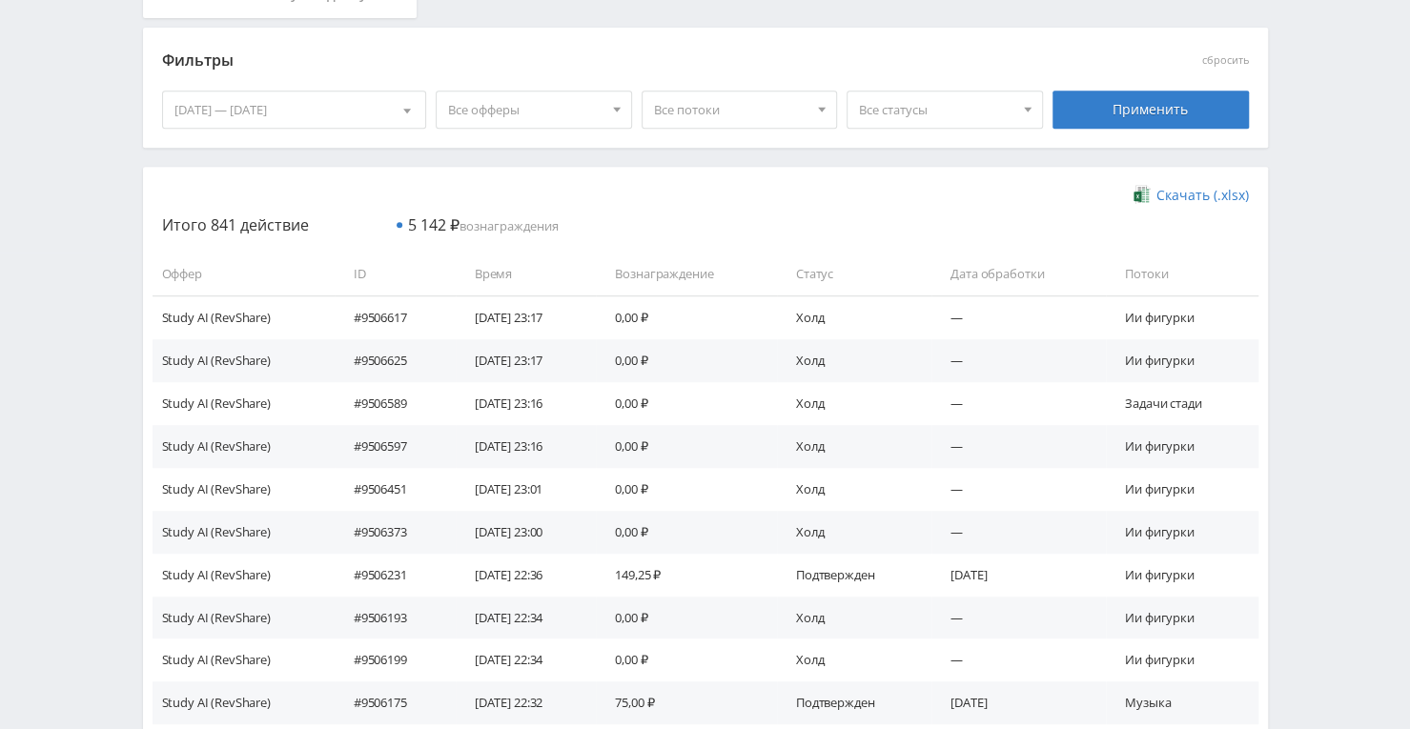
click at [877, 117] on span "Все статусы" at bounding box center [936, 110] width 154 height 36
click at [672, 178] on div "Скачать (.xlsx) Итого 841 действие 5 142 ₽ вознаграждения Оффер ID Время Вознаг…" at bounding box center [705, 700] width 1125 height 1066
click at [697, 116] on span "Все потоки" at bounding box center [731, 110] width 154 height 36
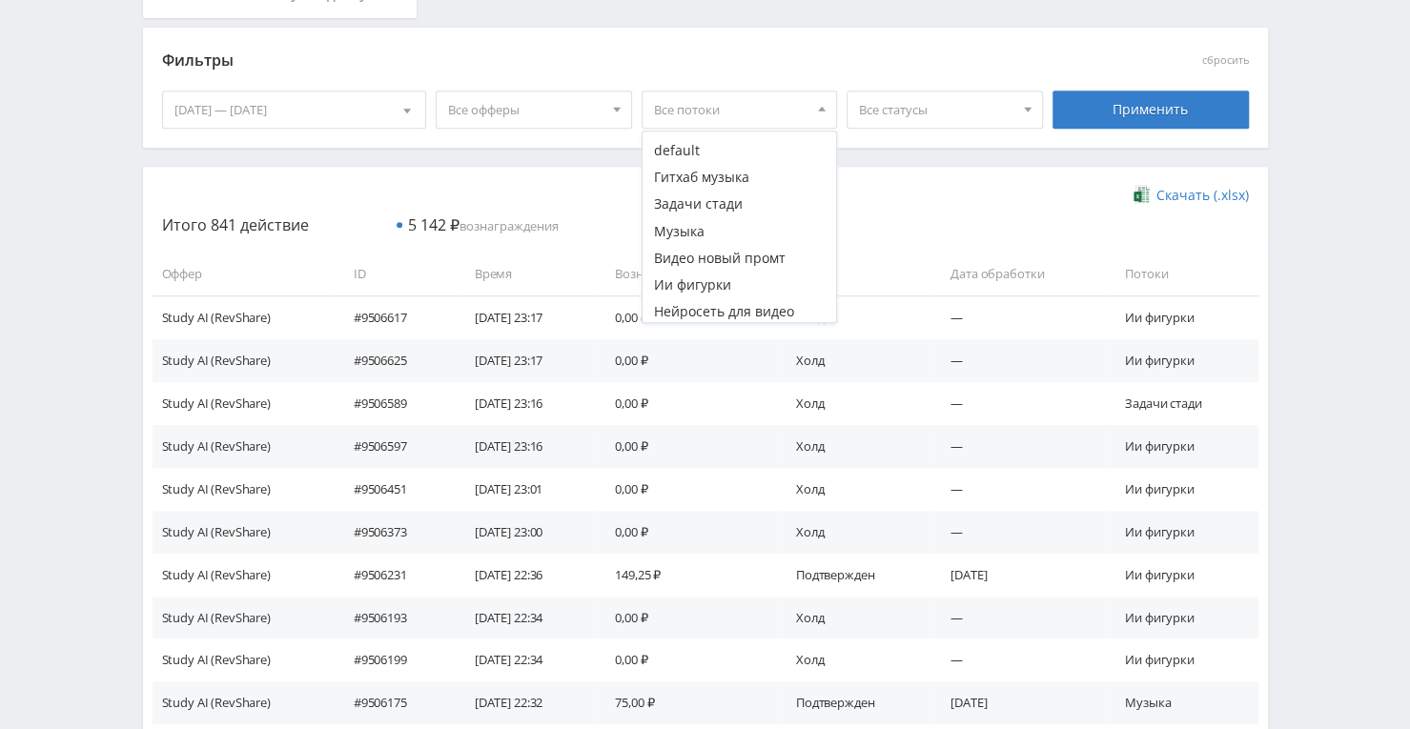
scroll to position [191, 0]
click at [576, 113] on span "Все офферы" at bounding box center [525, 110] width 154 height 36
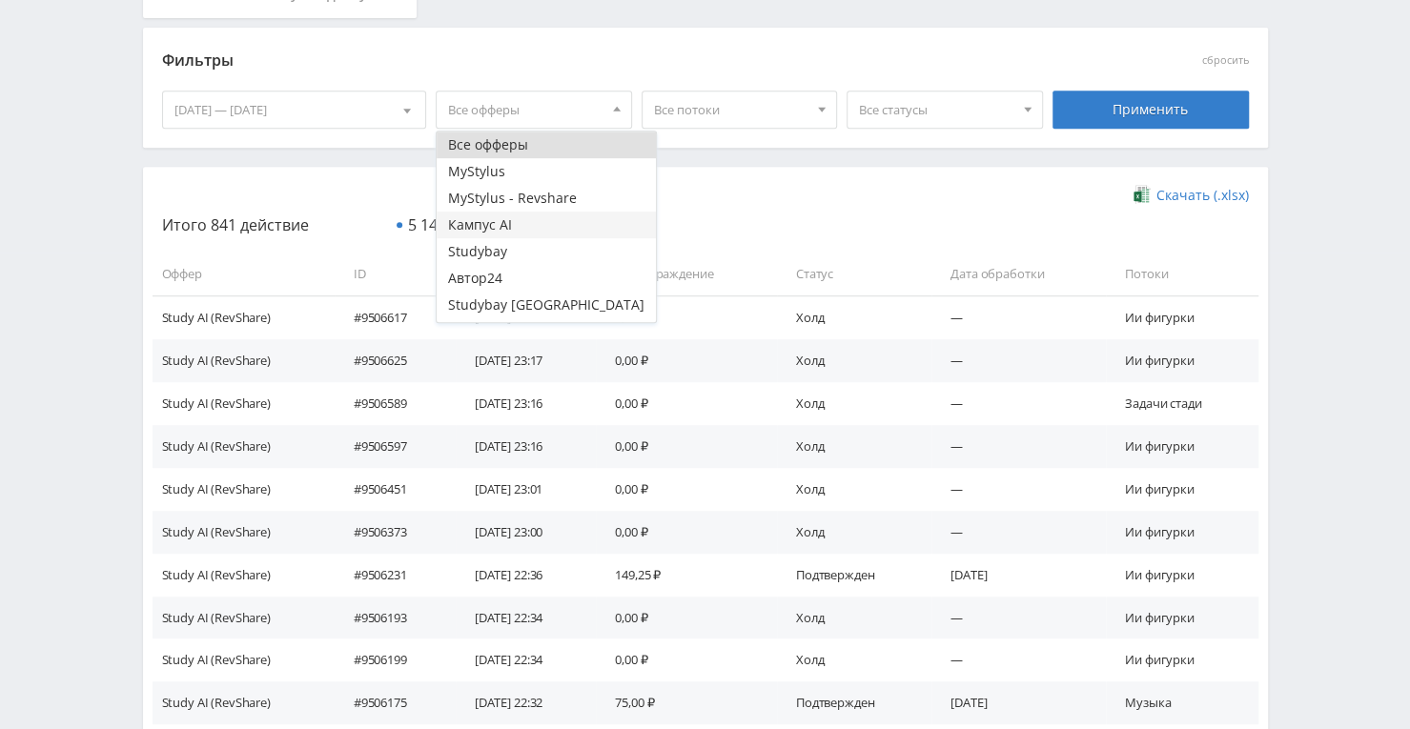
click at [528, 232] on button "Кампус AI" at bounding box center [546, 225] width 219 height 27
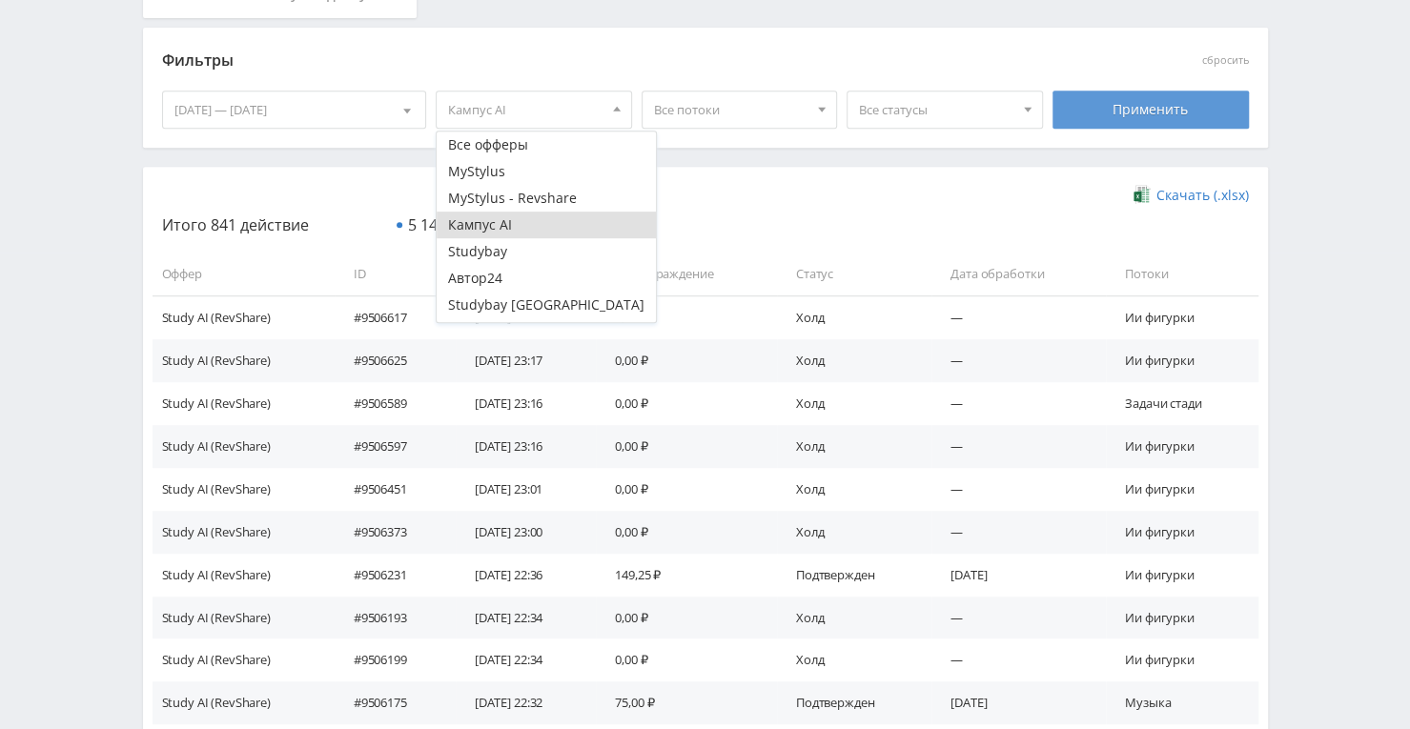
click at [1077, 108] on div "Применить" at bounding box center [1150, 110] width 196 height 38
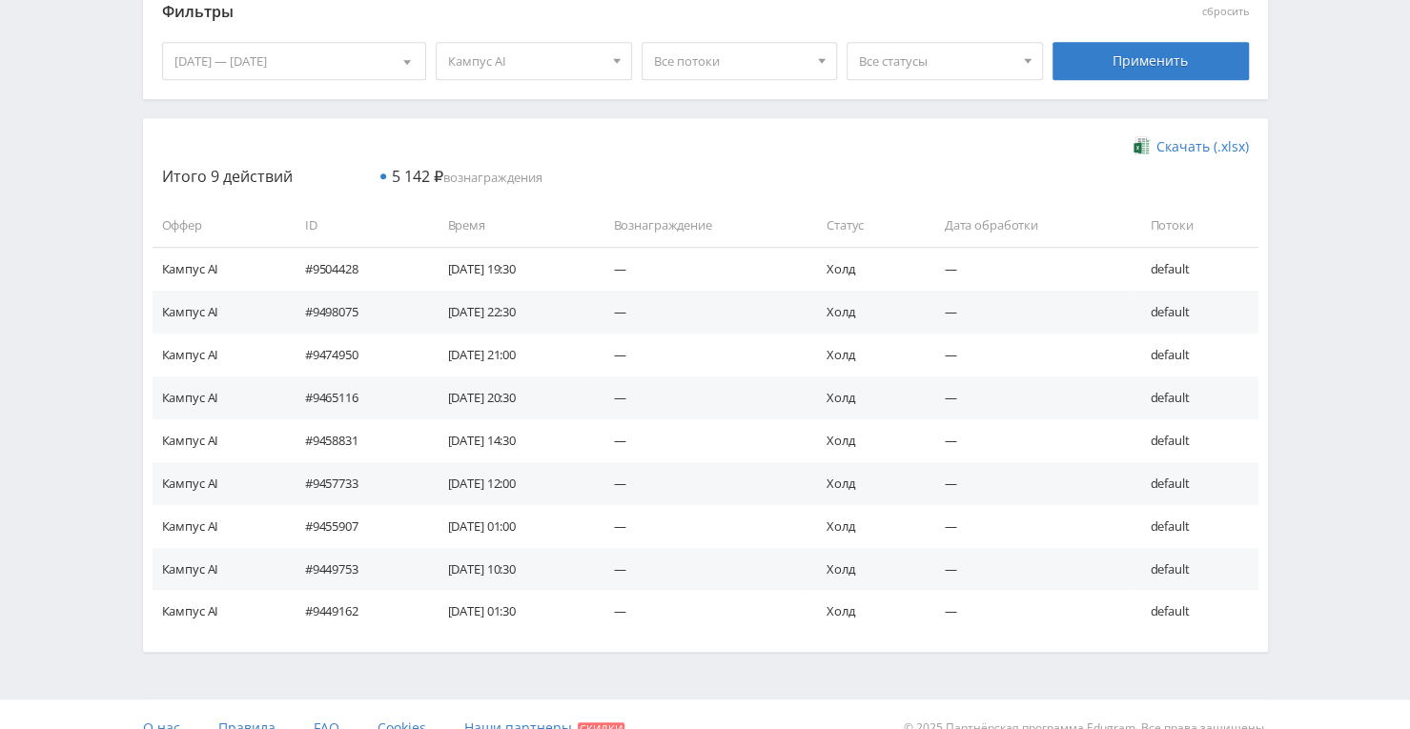
scroll to position [552, 0]
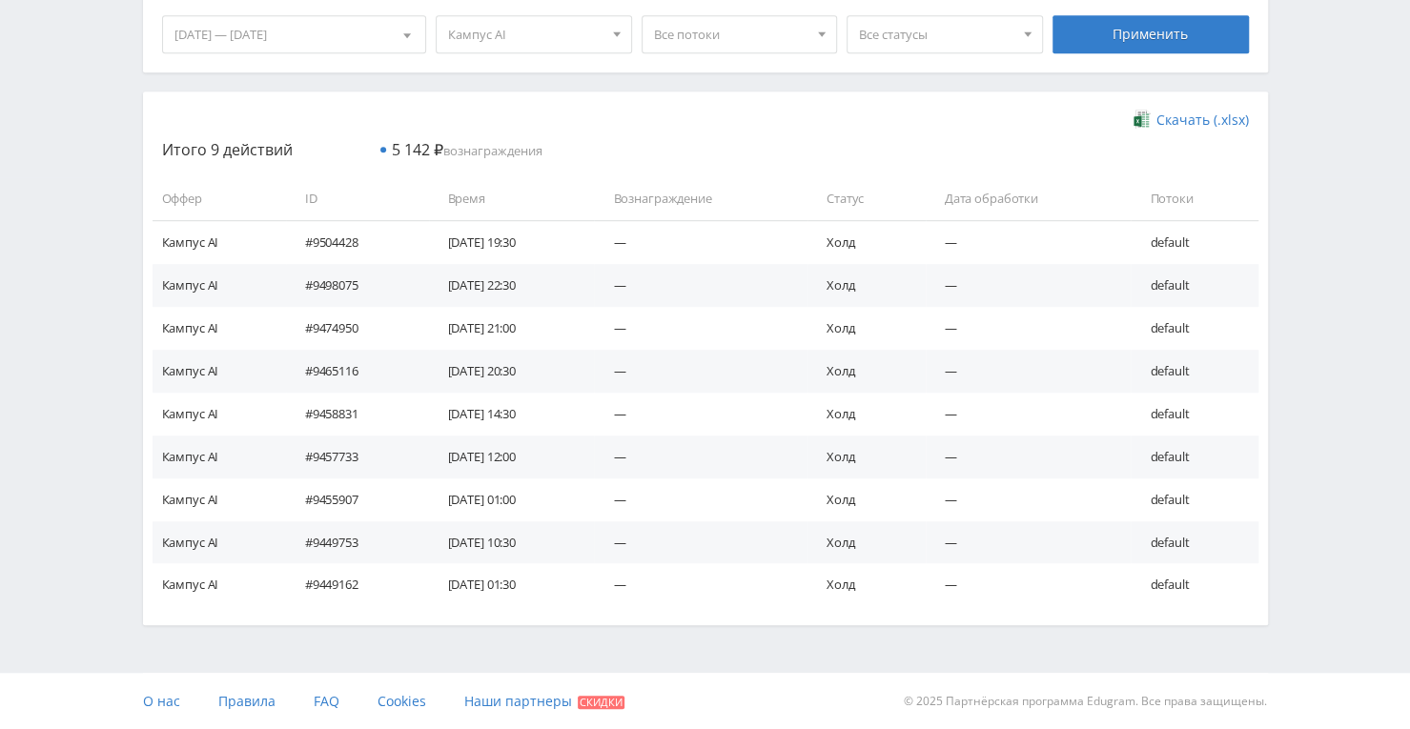
click at [595, 29] on span "Кампус AI" at bounding box center [525, 34] width 154 height 36
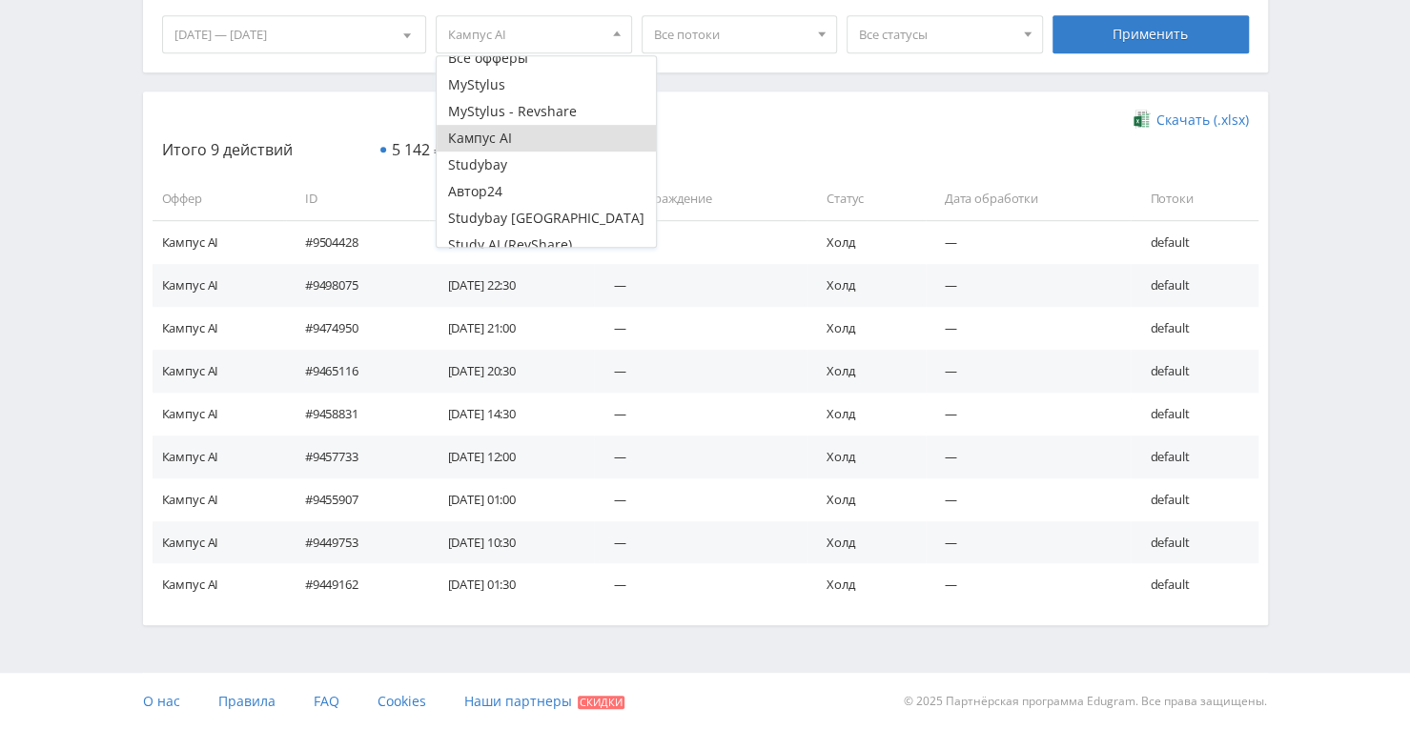
scroll to position [23, 0]
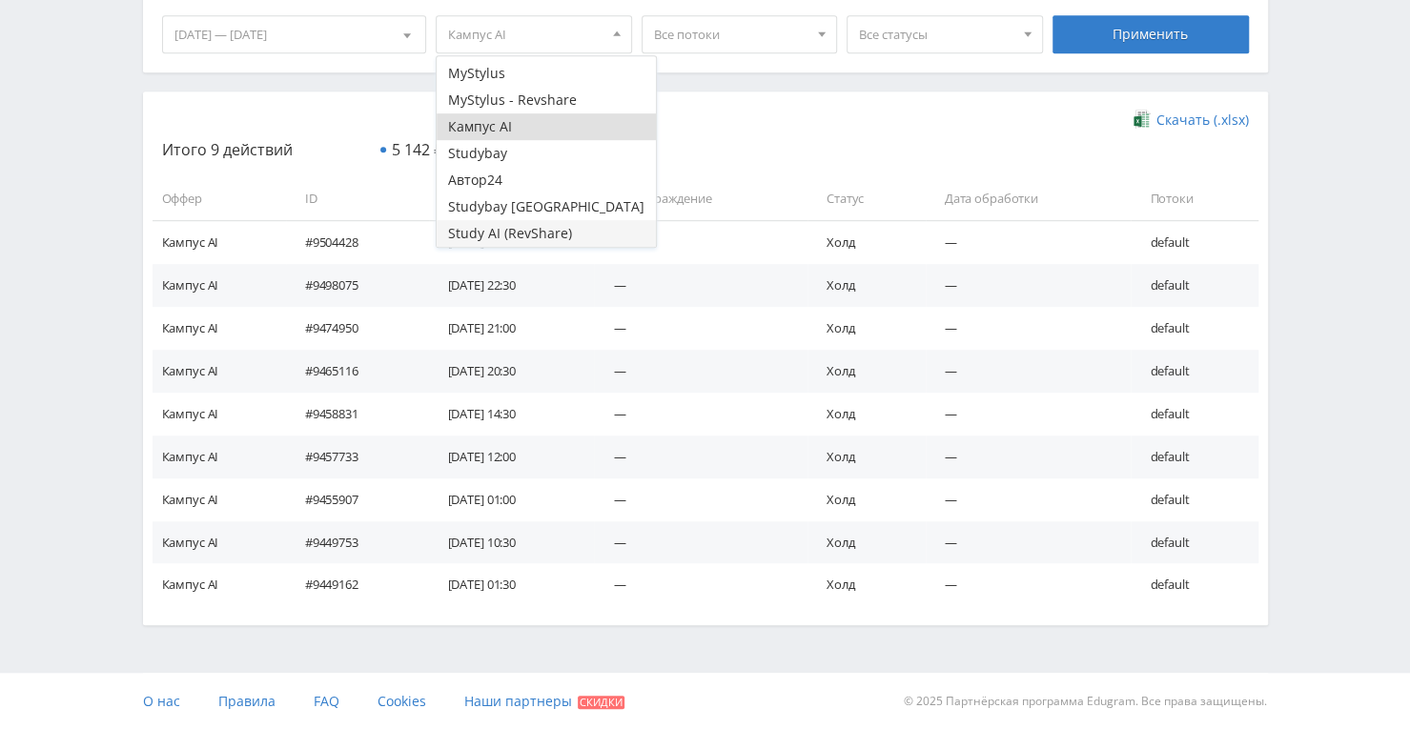
click at [519, 235] on button "Study AI (RevShare)" at bounding box center [546, 233] width 219 height 27
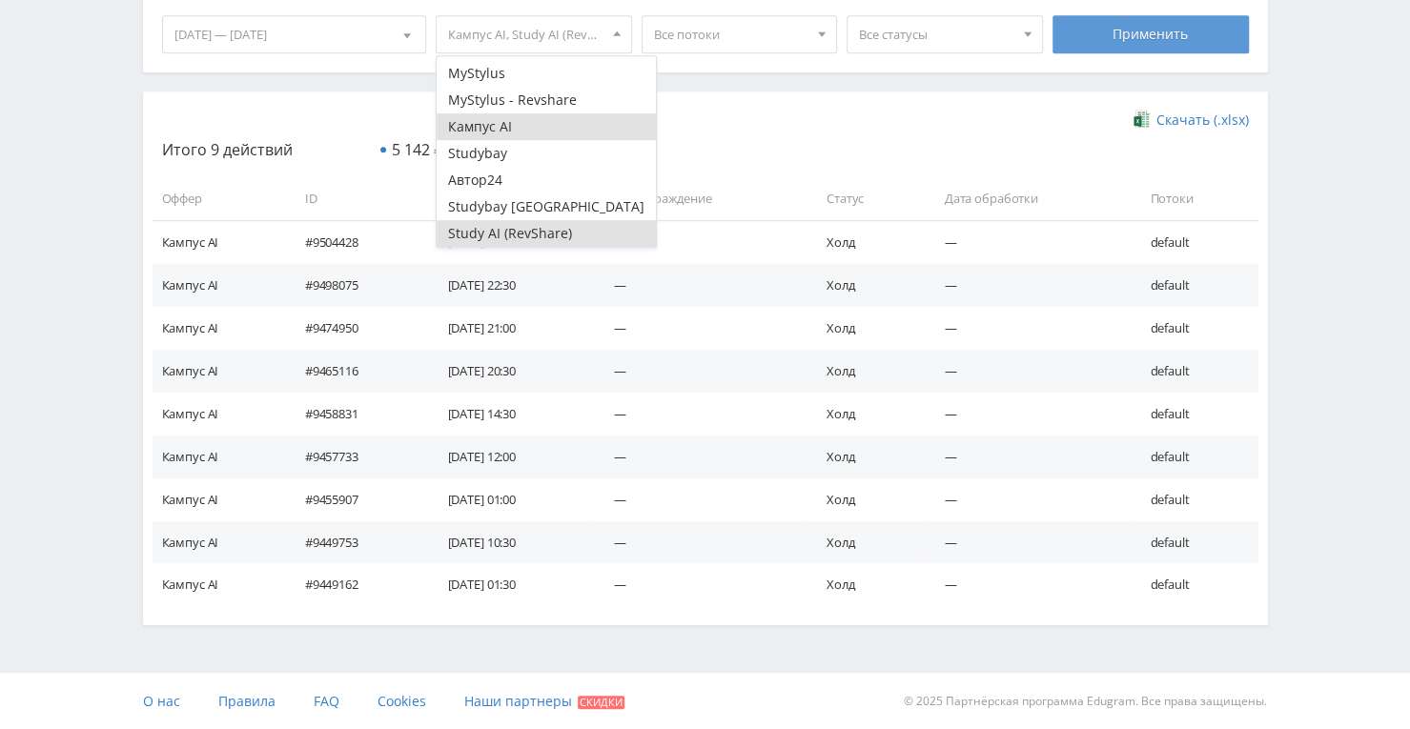
click at [1060, 36] on div "Применить" at bounding box center [1150, 34] width 196 height 38
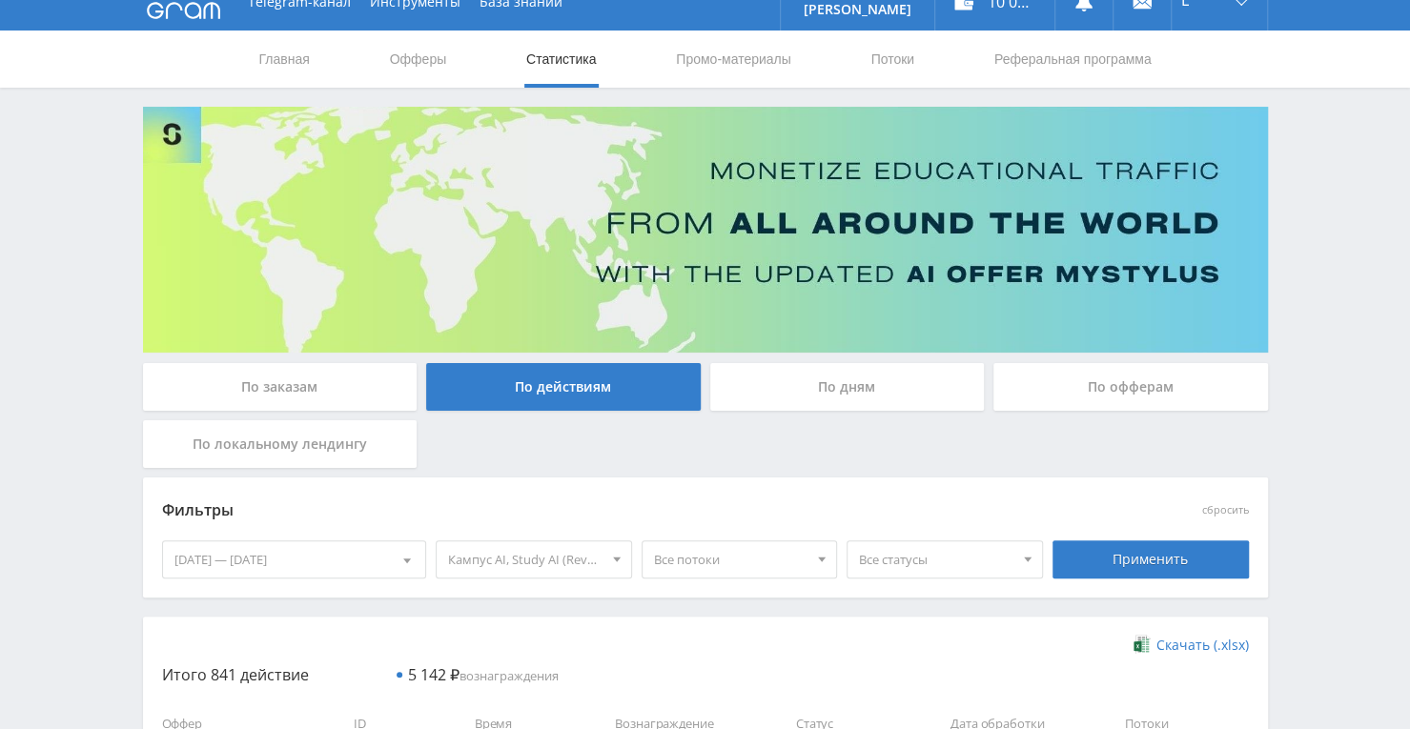
scroll to position [0, 0]
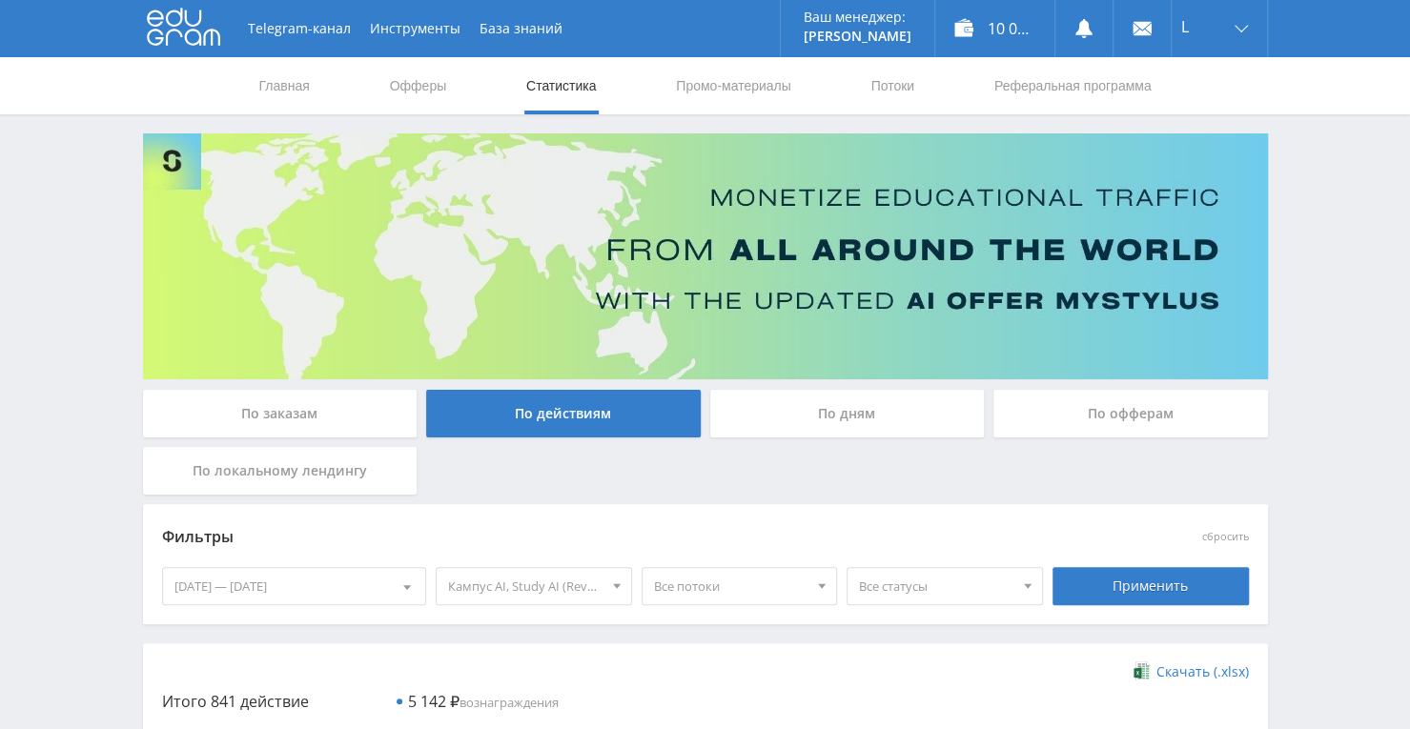
click at [576, 87] on link "Статистика" at bounding box center [561, 85] width 74 height 57
click at [309, 432] on div "По заказам" at bounding box center [280, 414] width 275 height 48
click at [0, 0] on input "По заказам" at bounding box center [0, 0] width 0 height 0
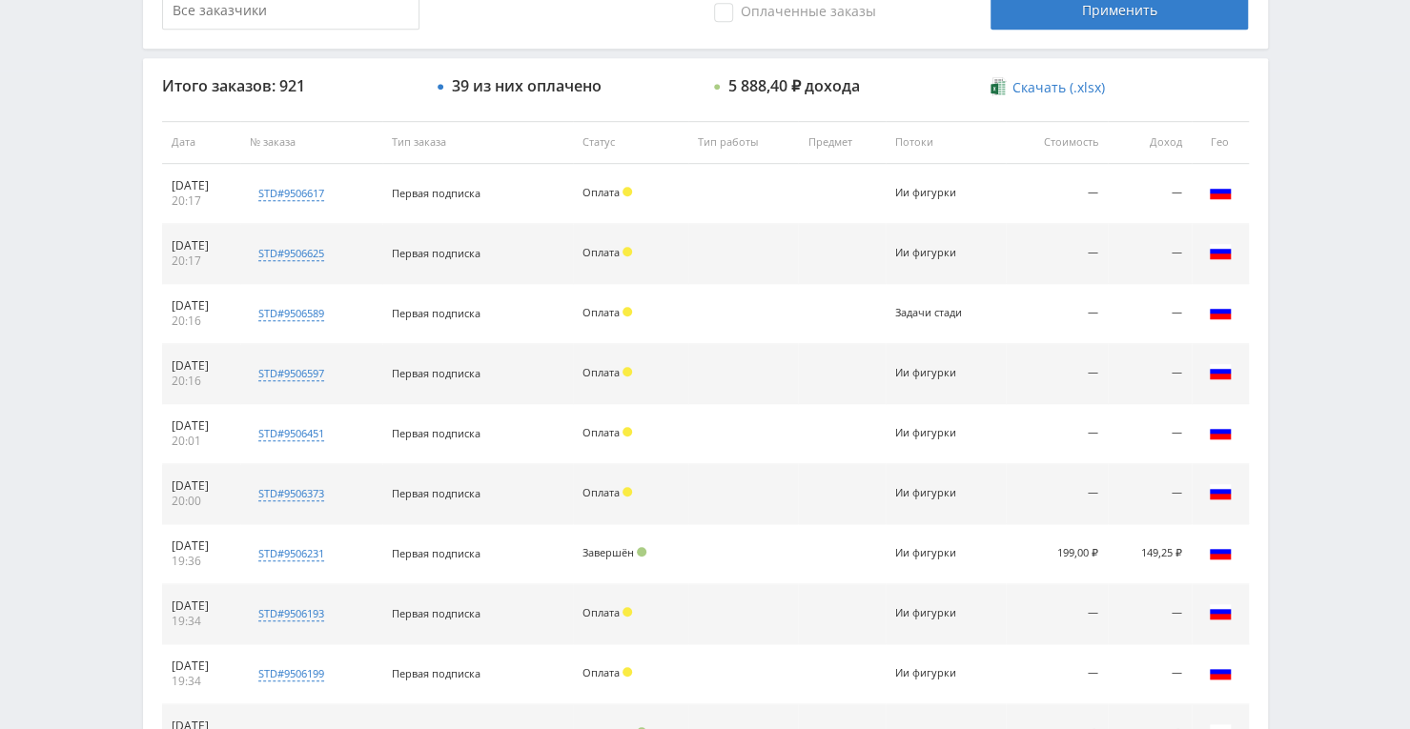
scroll to position [667, 0]
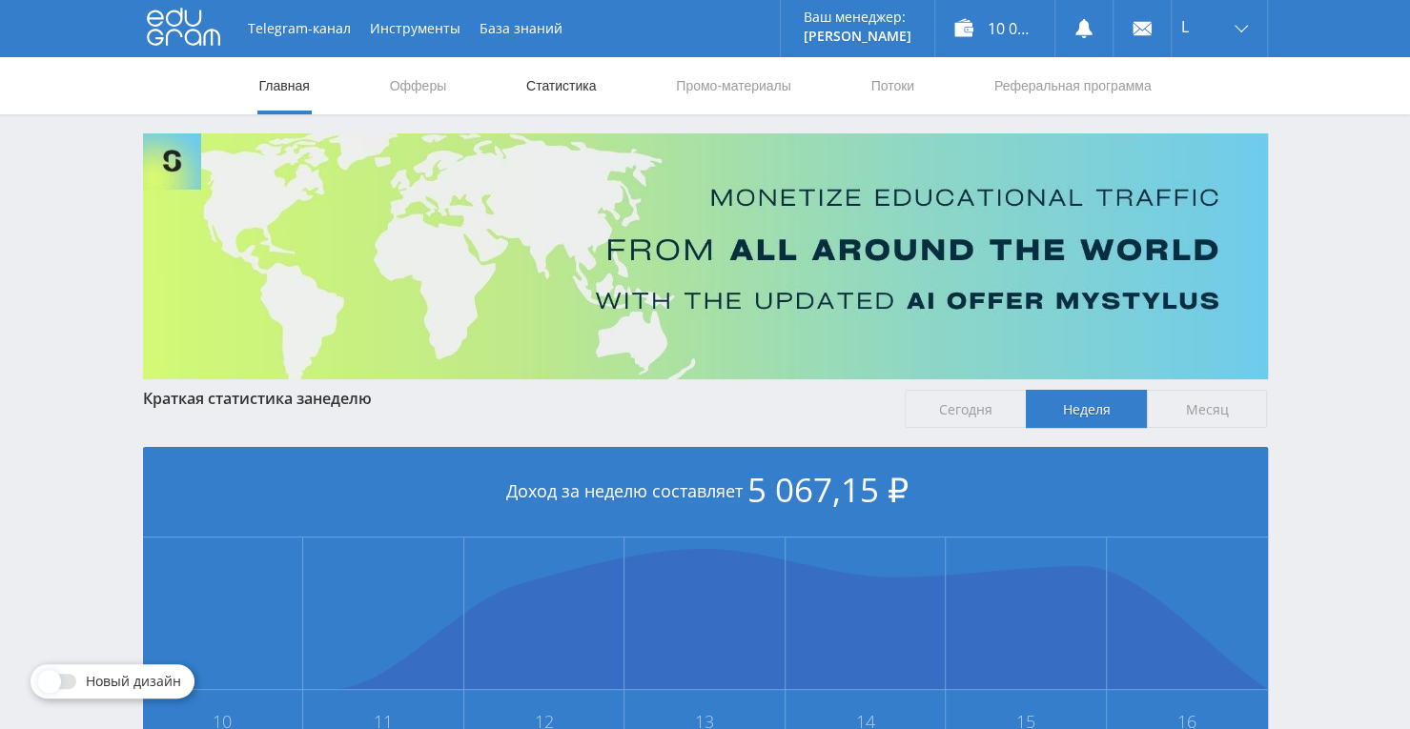
click at [561, 73] on link "Статистика" at bounding box center [561, 85] width 74 height 57
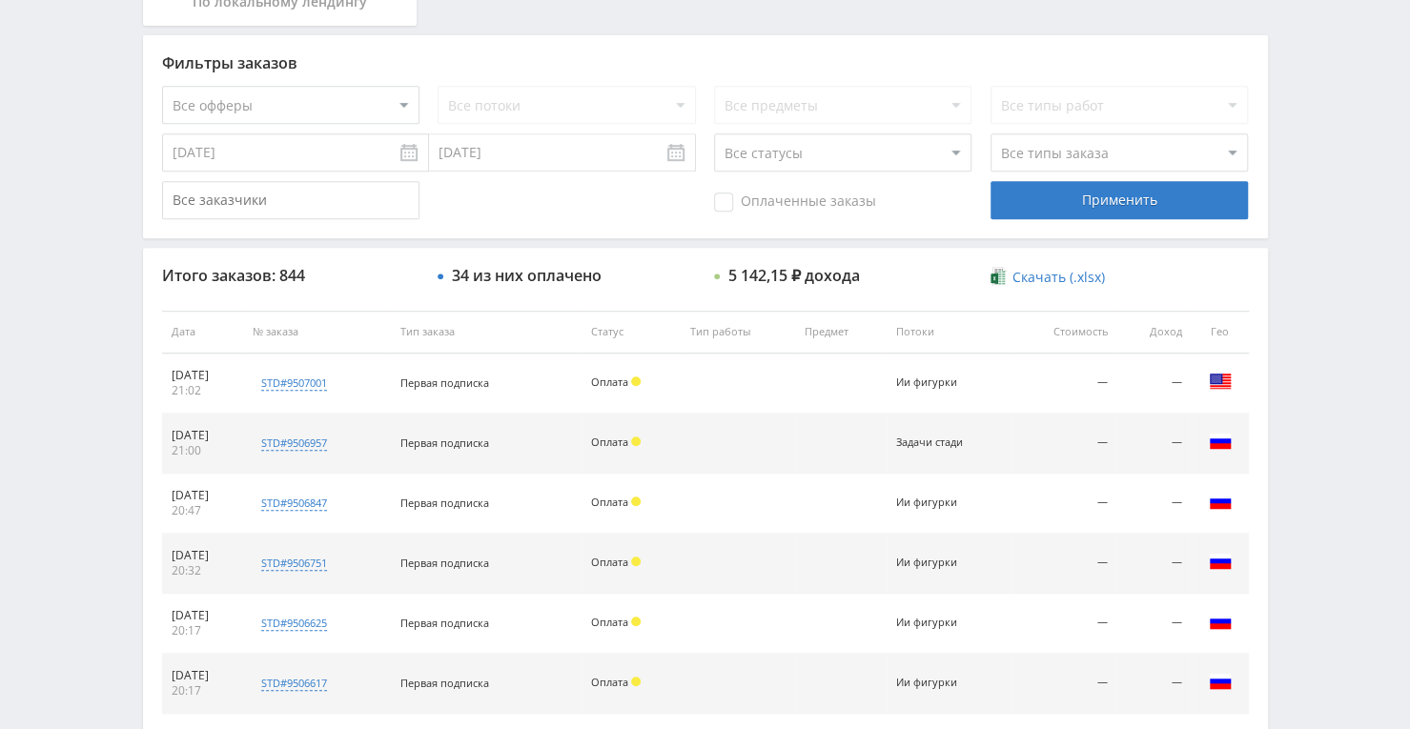
scroll to position [477, 0]
